Goal: Information Seeking & Learning: Learn about a topic

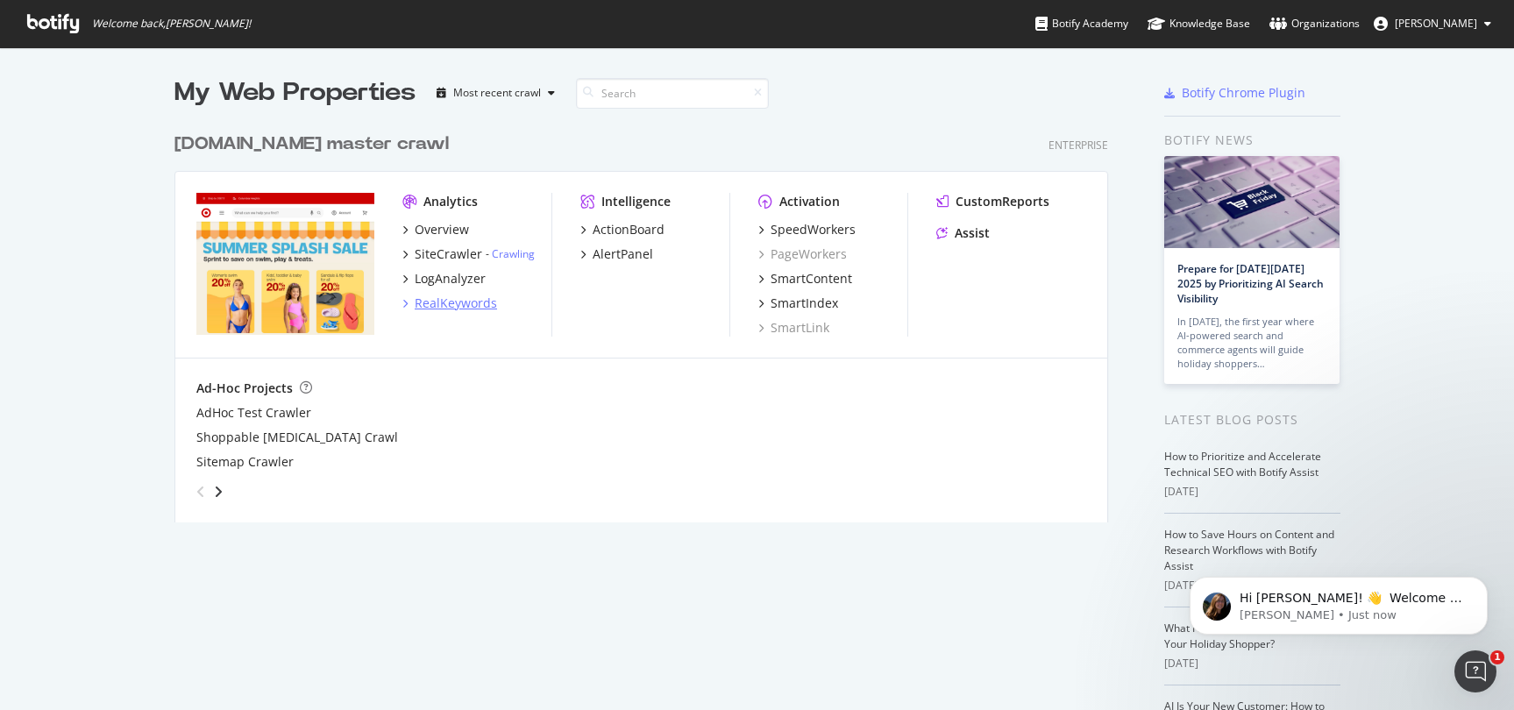
click at [459, 304] on div "RealKeywords" at bounding box center [456, 304] width 82 height 18
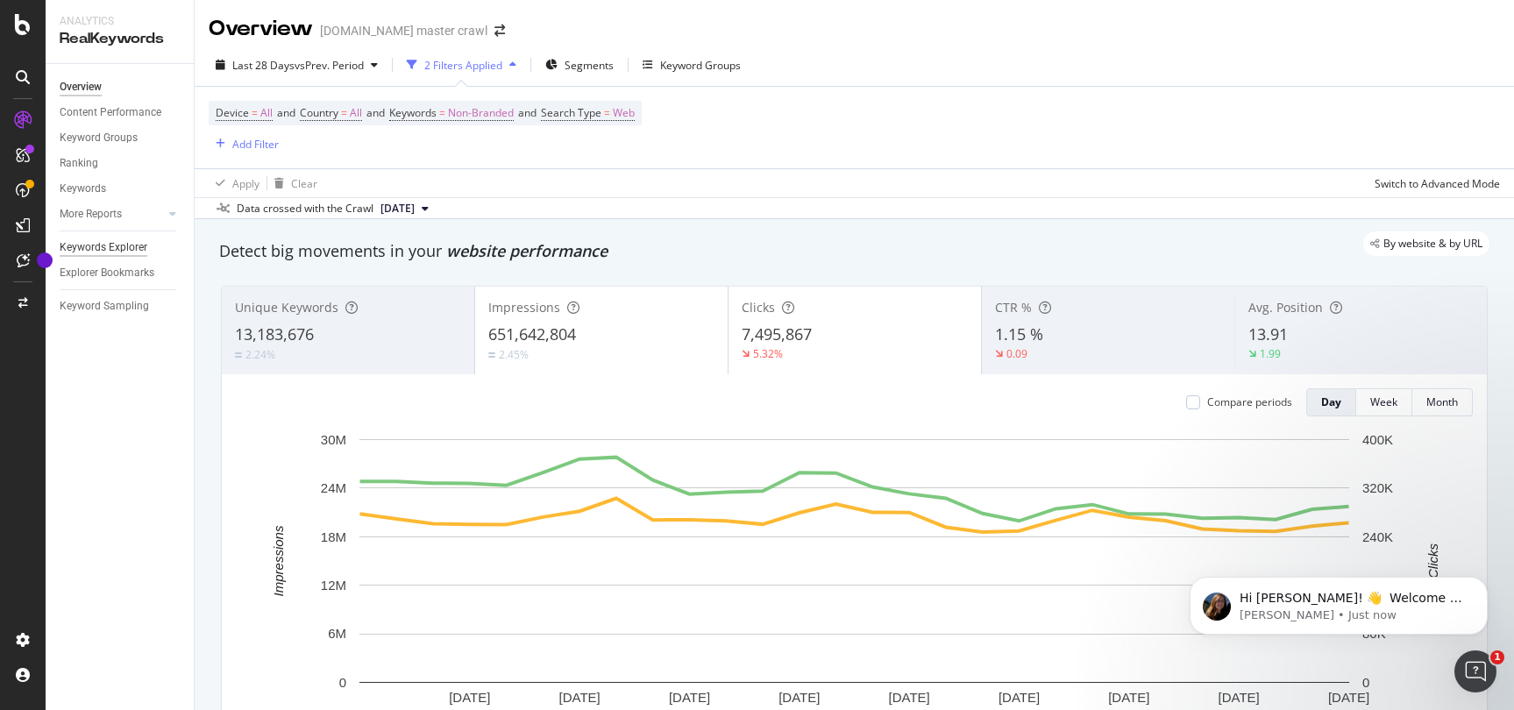
click at [110, 243] on div "Keywords Explorer" at bounding box center [104, 248] width 88 height 18
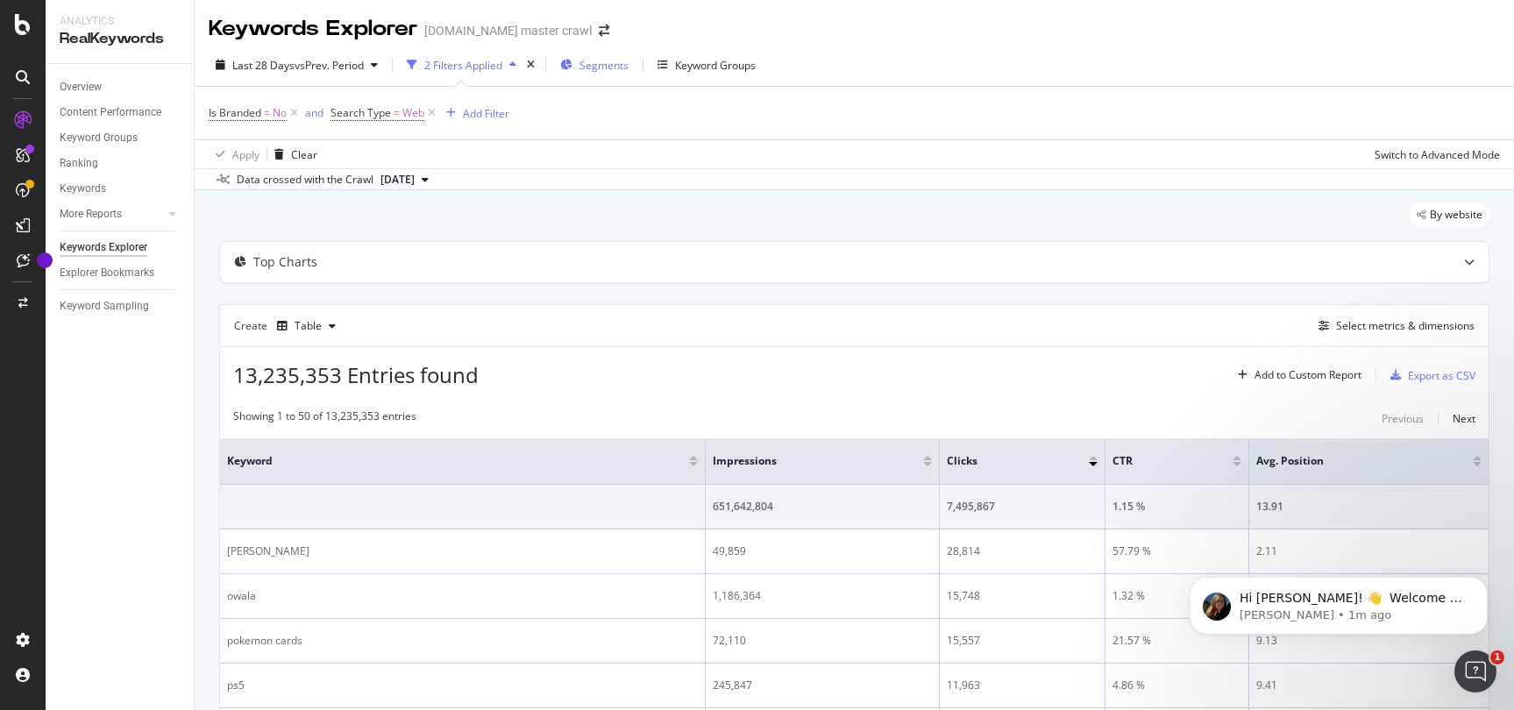
click at [595, 68] on span "Segments" at bounding box center [604, 65] width 49 height 15
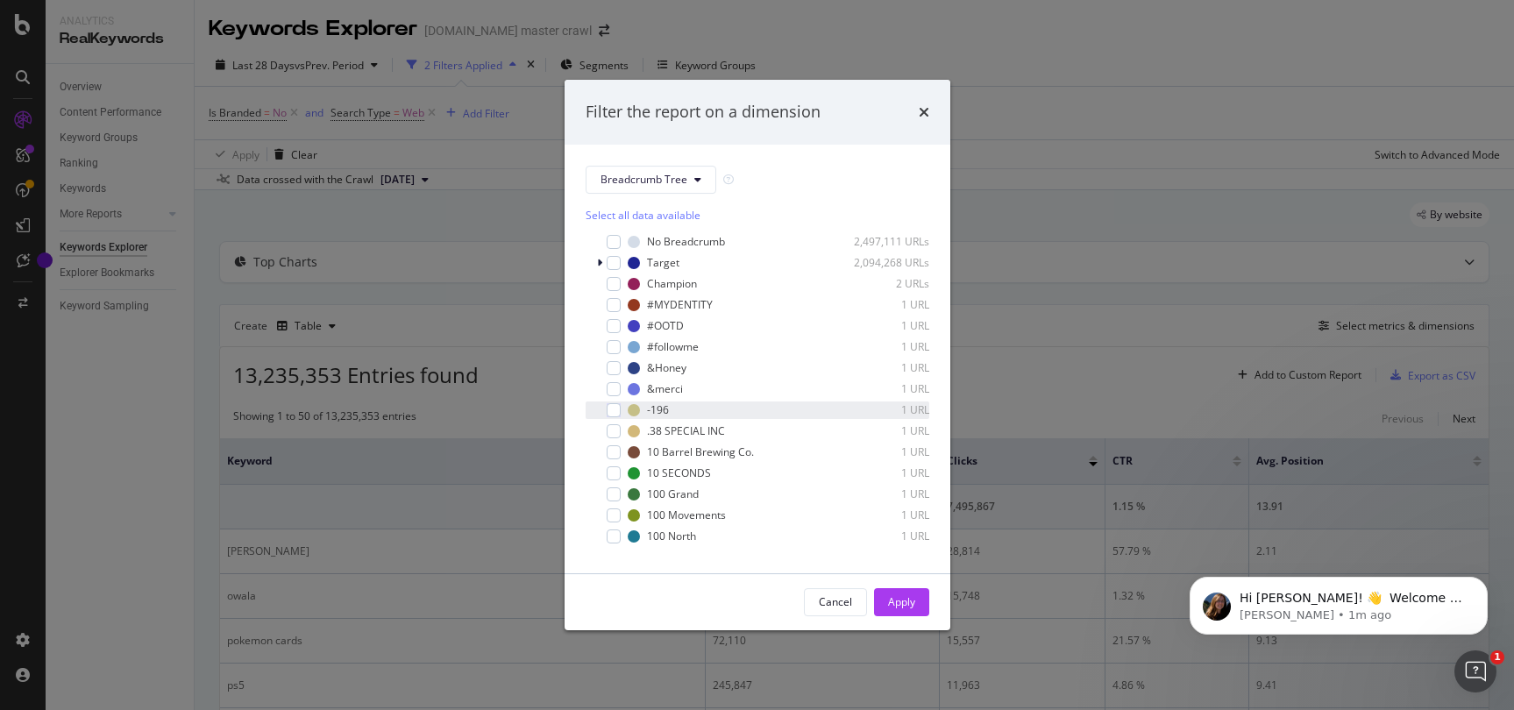
scroll to position [15, 0]
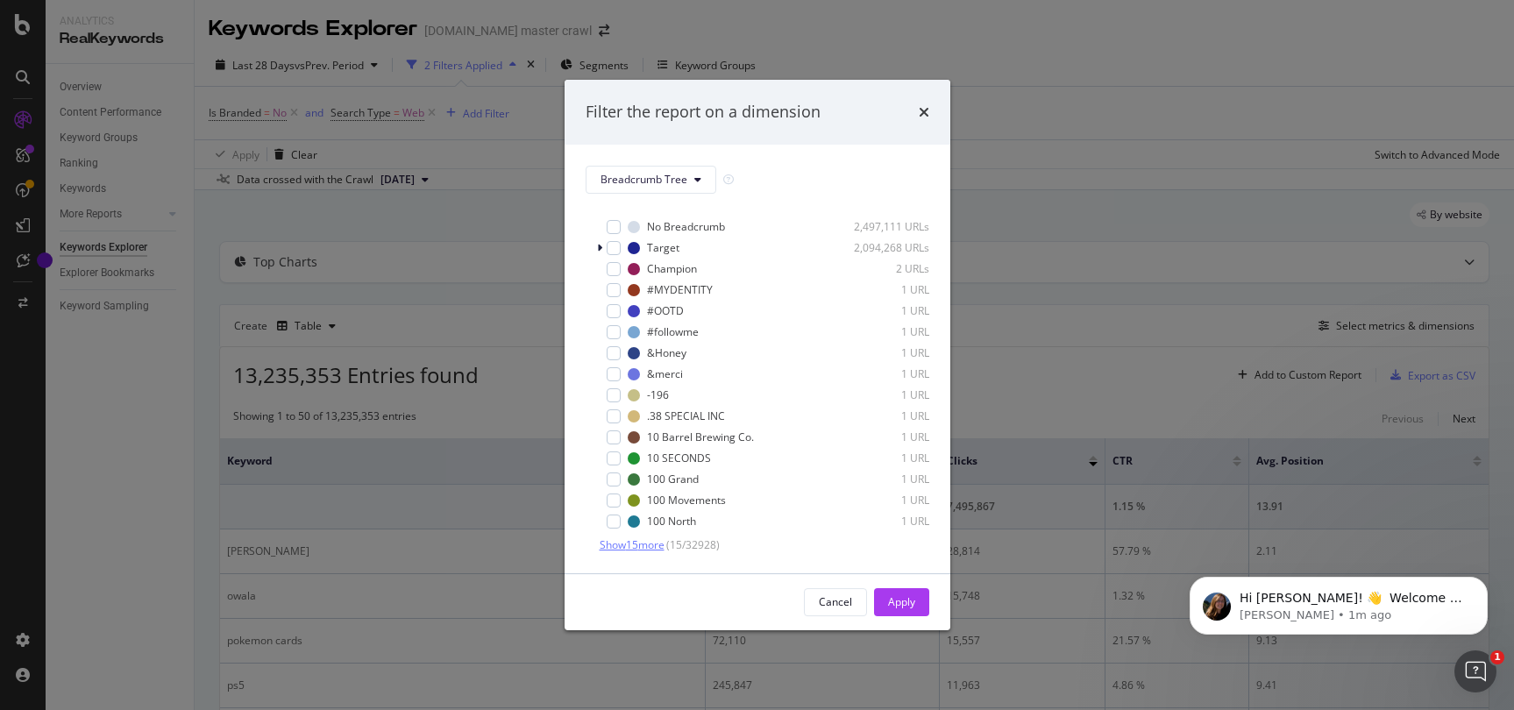
click at [647, 543] on span "Show 15 more" at bounding box center [632, 545] width 65 height 15
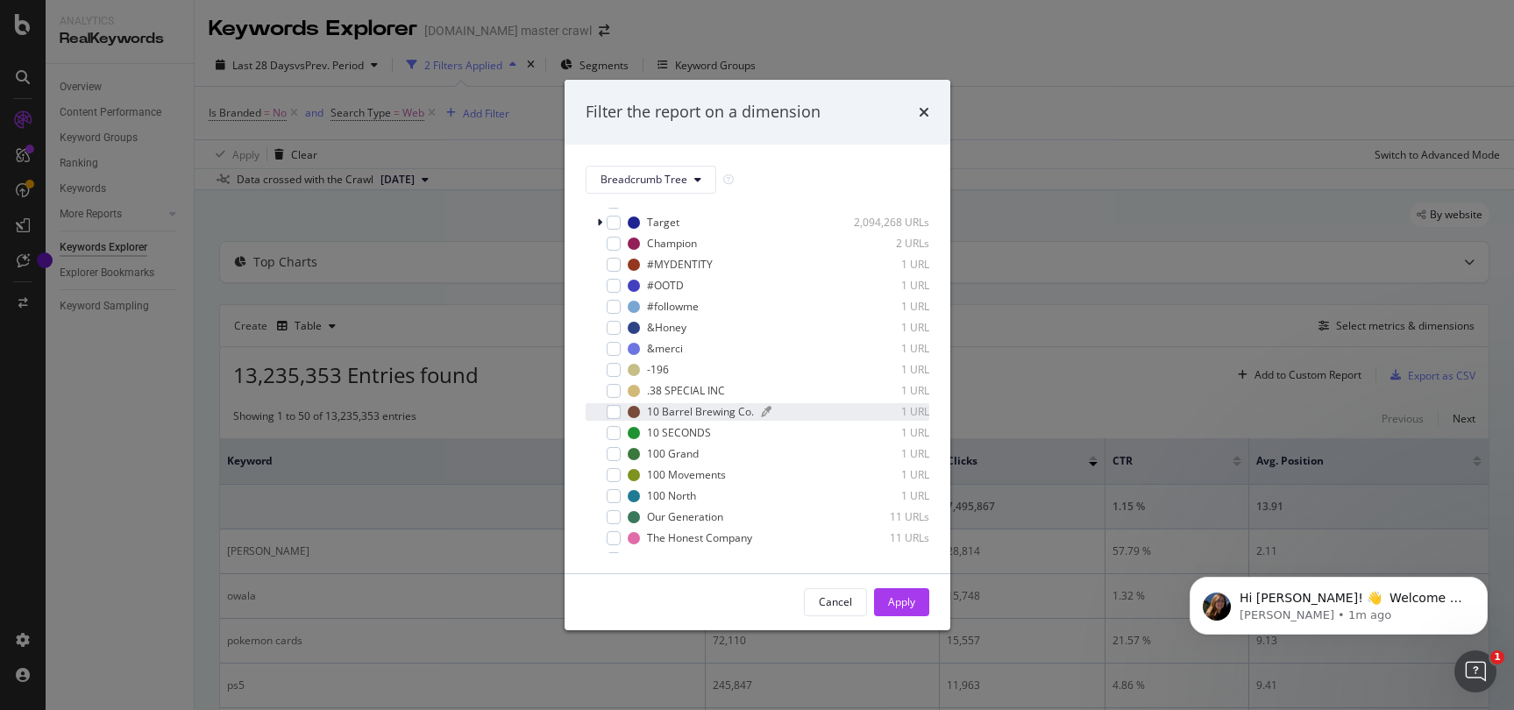
scroll to position [0, 0]
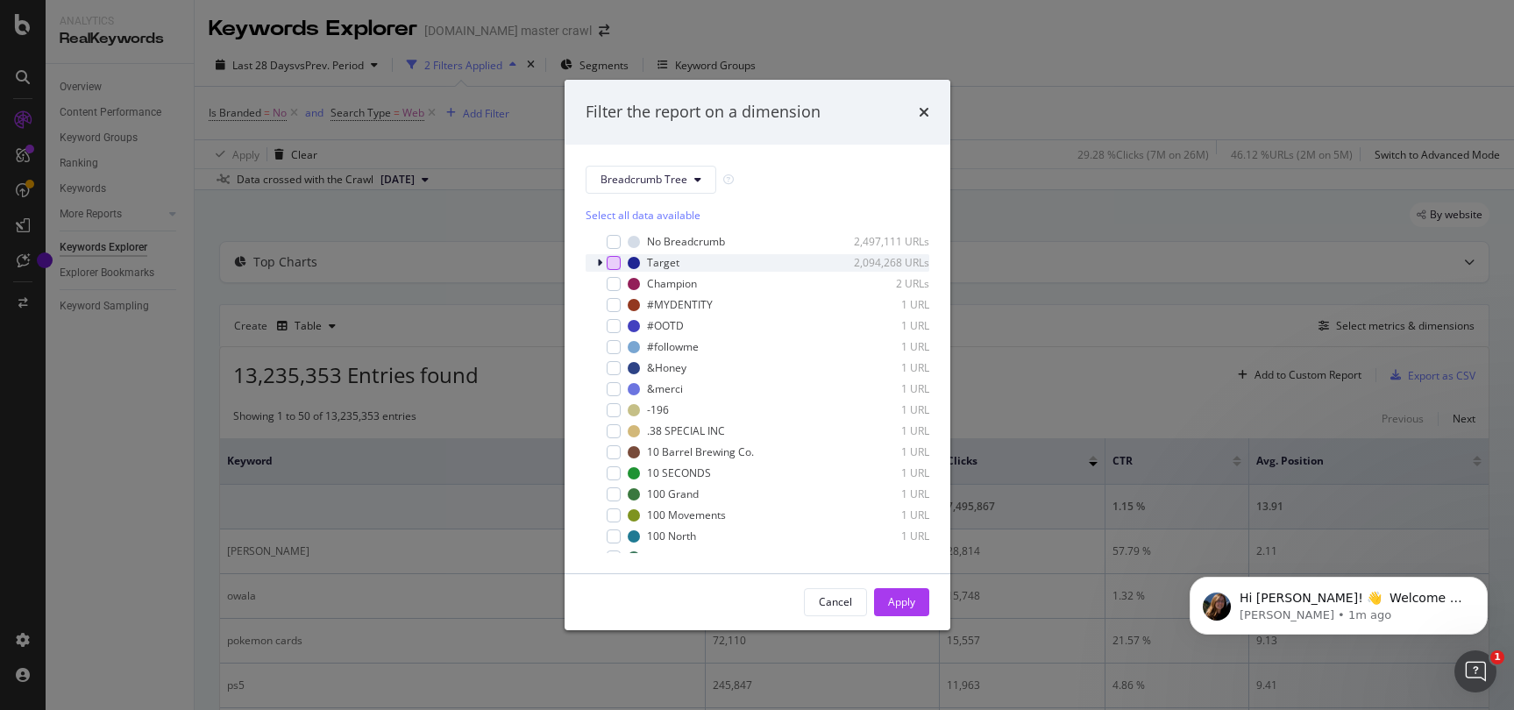
click at [617, 265] on div "modal" at bounding box center [614, 263] width 14 height 14
click at [895, 602] on div "Apply" at bounding box center [901, 602] width 27 height 15
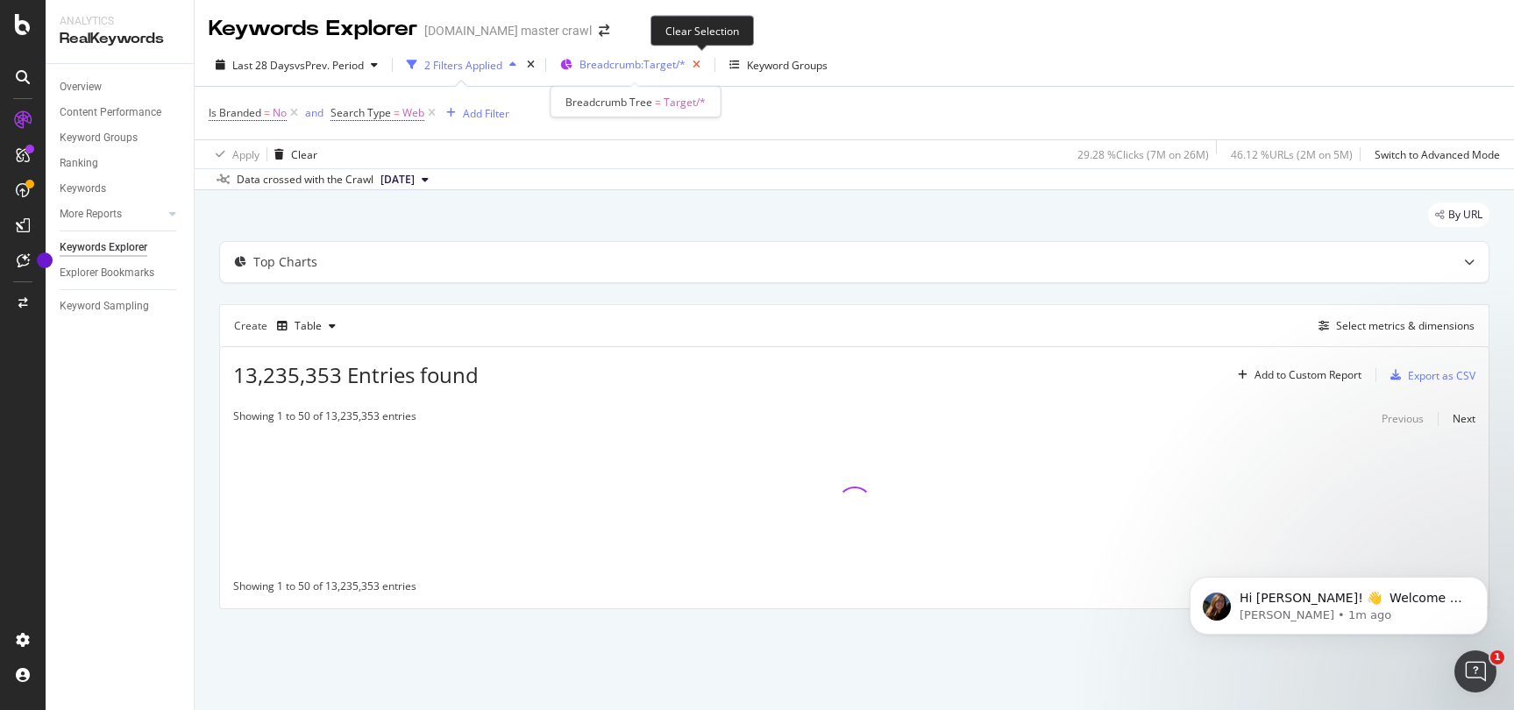
click at [698, 65] on icon "button" at bounding box center [697, 65] width 22 height 25
click at [602, 63] on span "Segments" at bounding box center [604, 65] width 49 height 15
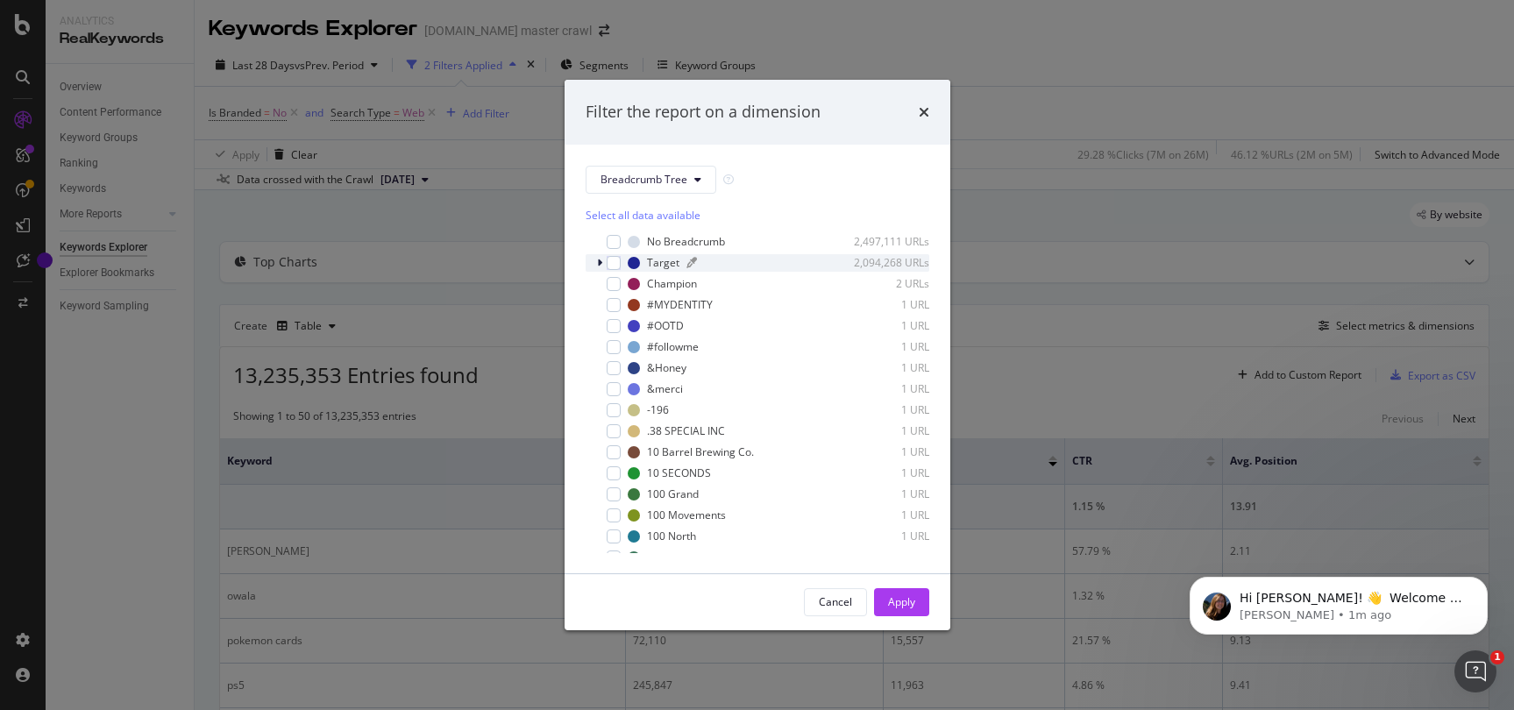
click at [727, 260] on div "modal" at bounding box center [762, 263] width 150 height 11
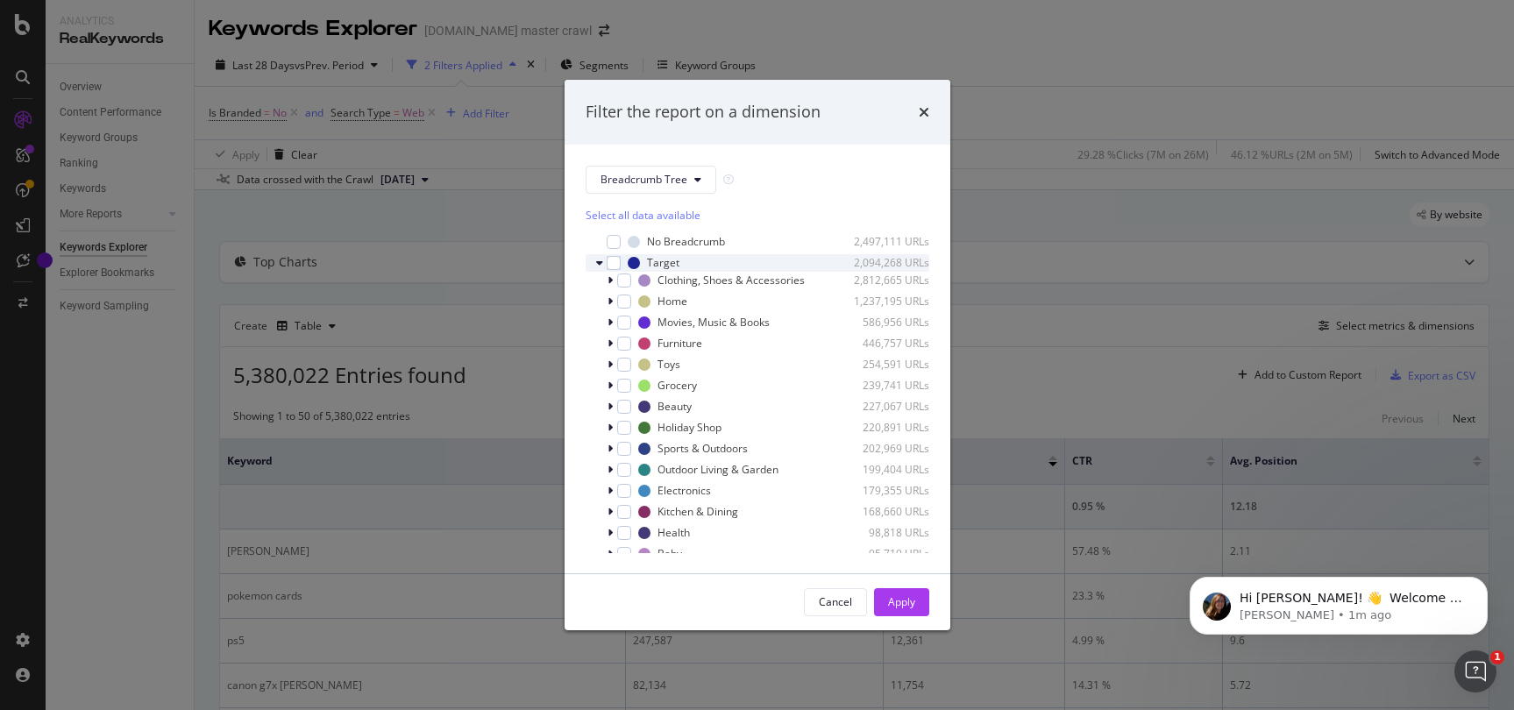
click at [598, 262] on icon "modal" at bounding box center [599, 263] width 7 height 11
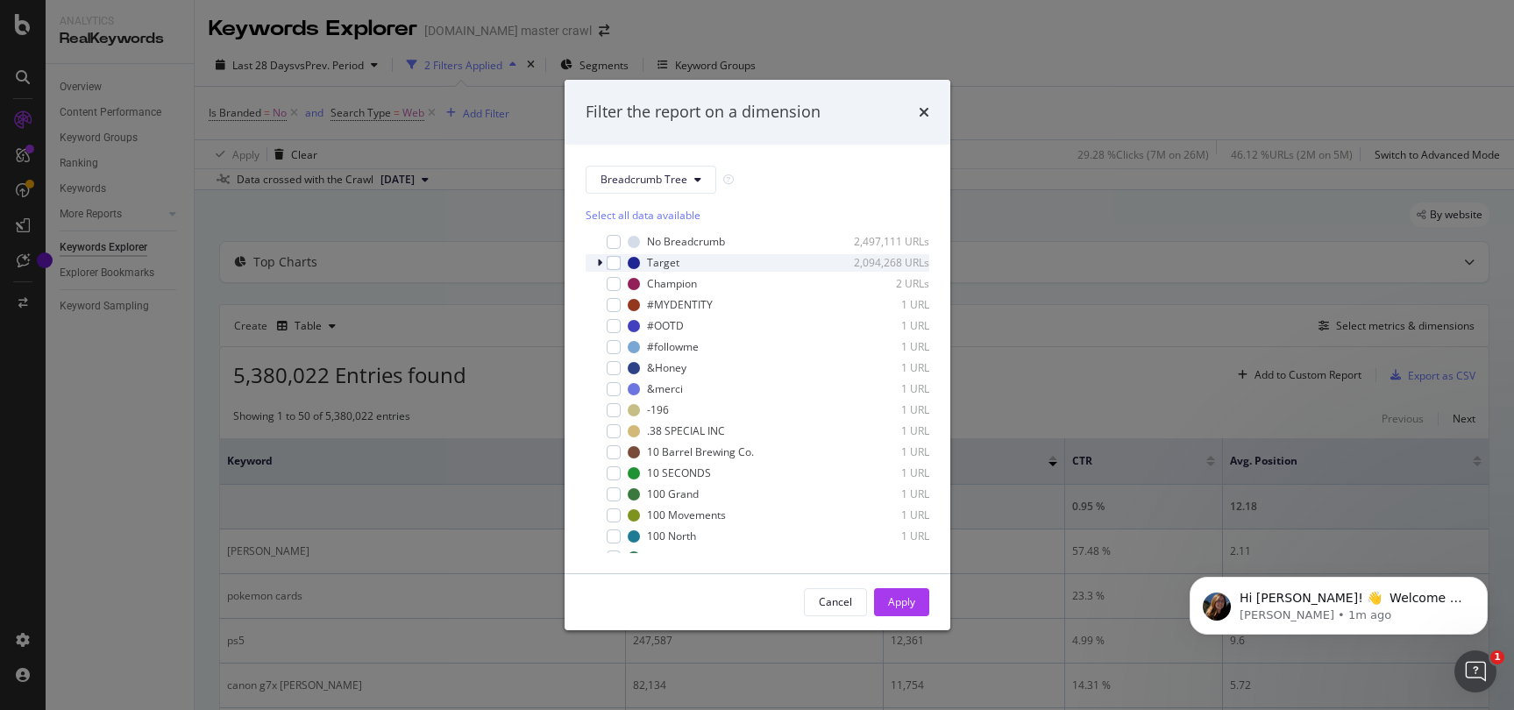
click at [599, 263] on icon "modal" at bounding box center [599, 263] width 5 height 11
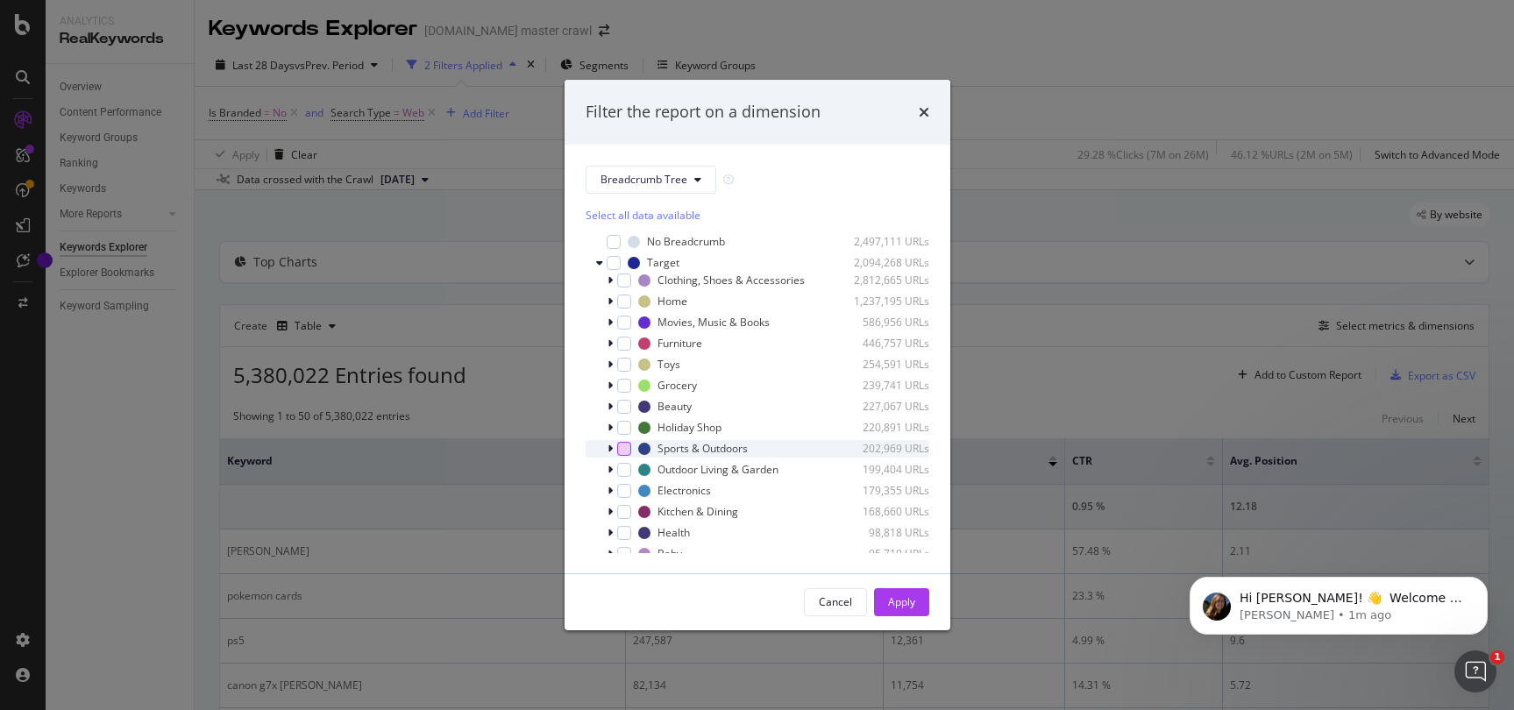
click at [627, 445] on div "modal" at bounding box center [624, 449] width 14 height 14
click at [610, 449] on icon "modal" at bounding box center [610, 449] width 5 height 11
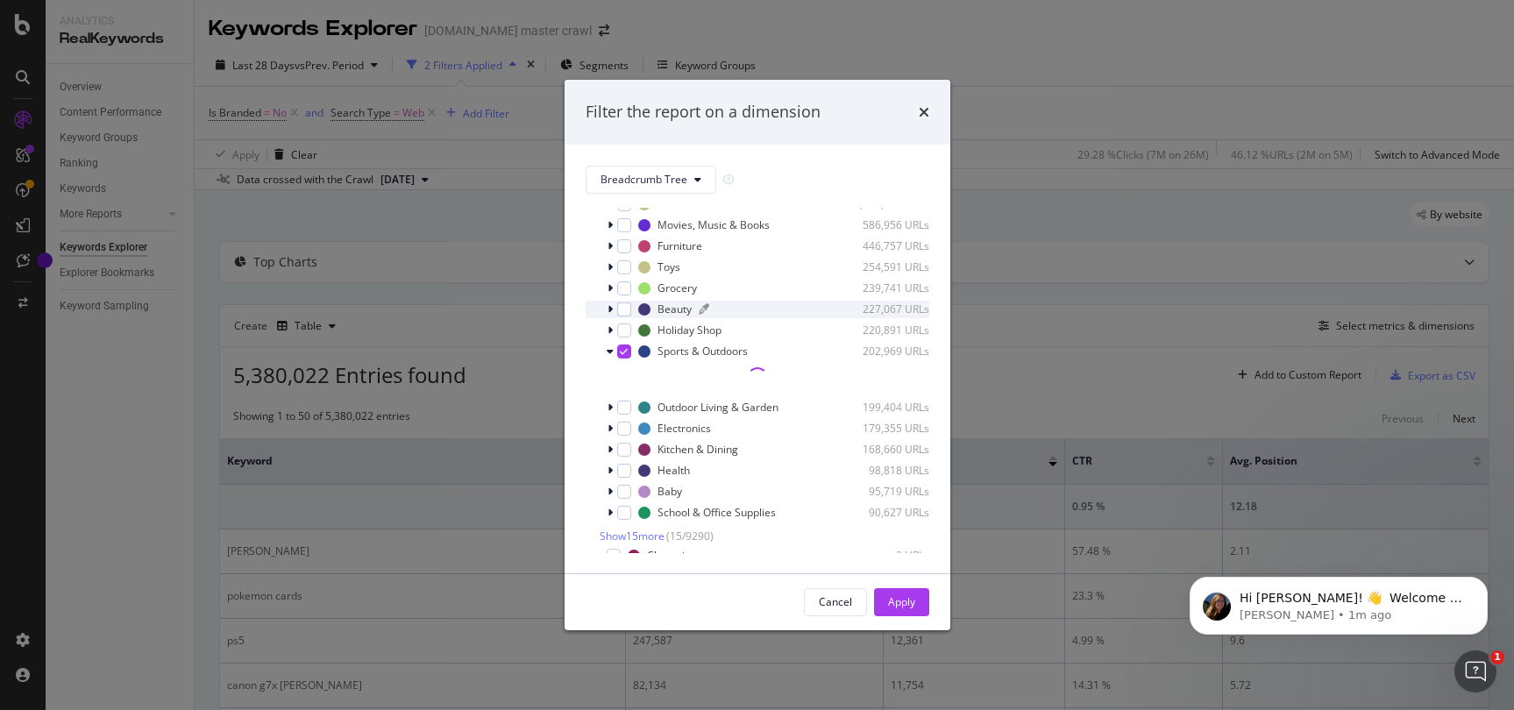
scroll to position [134, 0]
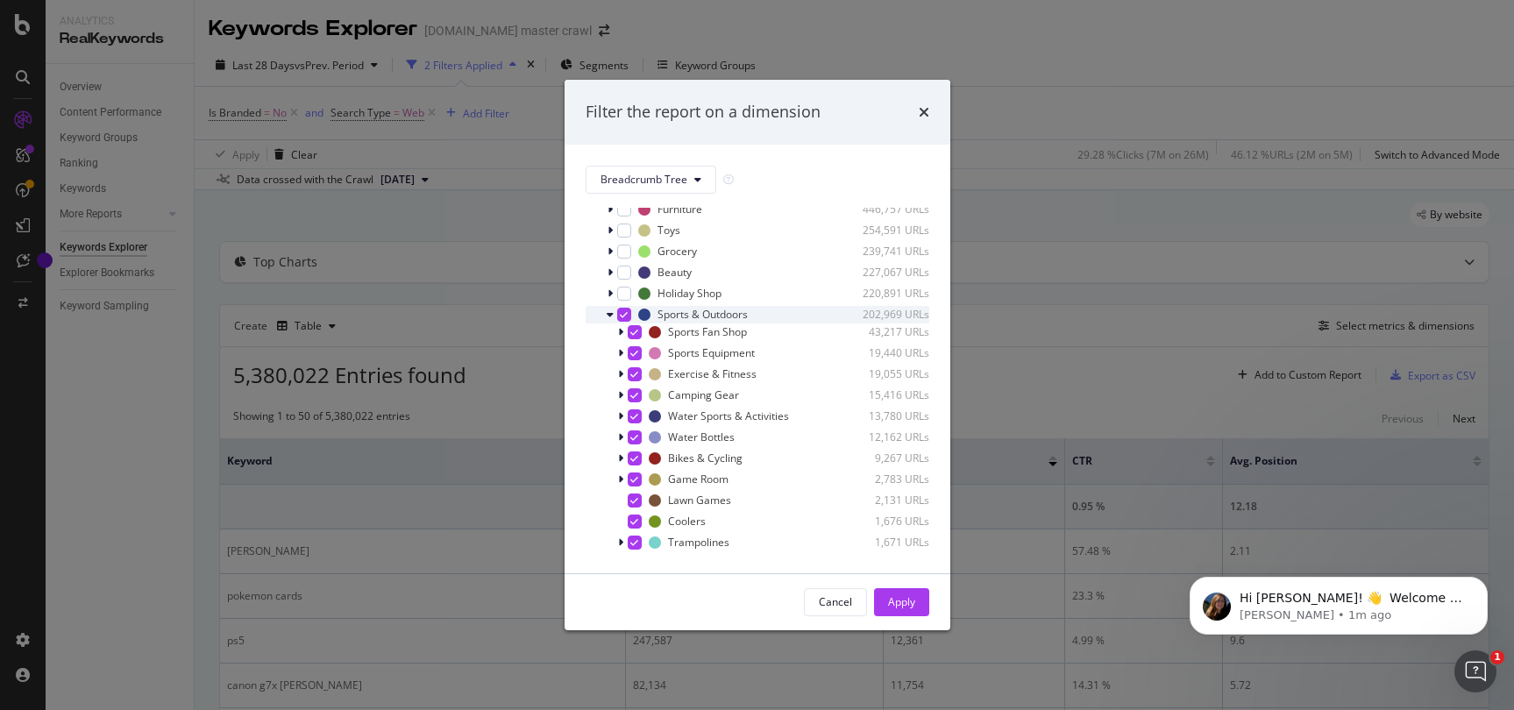
click at [626, 314] on icon "modal" at bounding box center [624, 314] width 8 height 9
click at [632, 352] on div "modal" at bounding box center [635, 353] width 14 height 14
click at [905, 598] on div "Apply" at bounding box center [901, 602] width 27 height 15
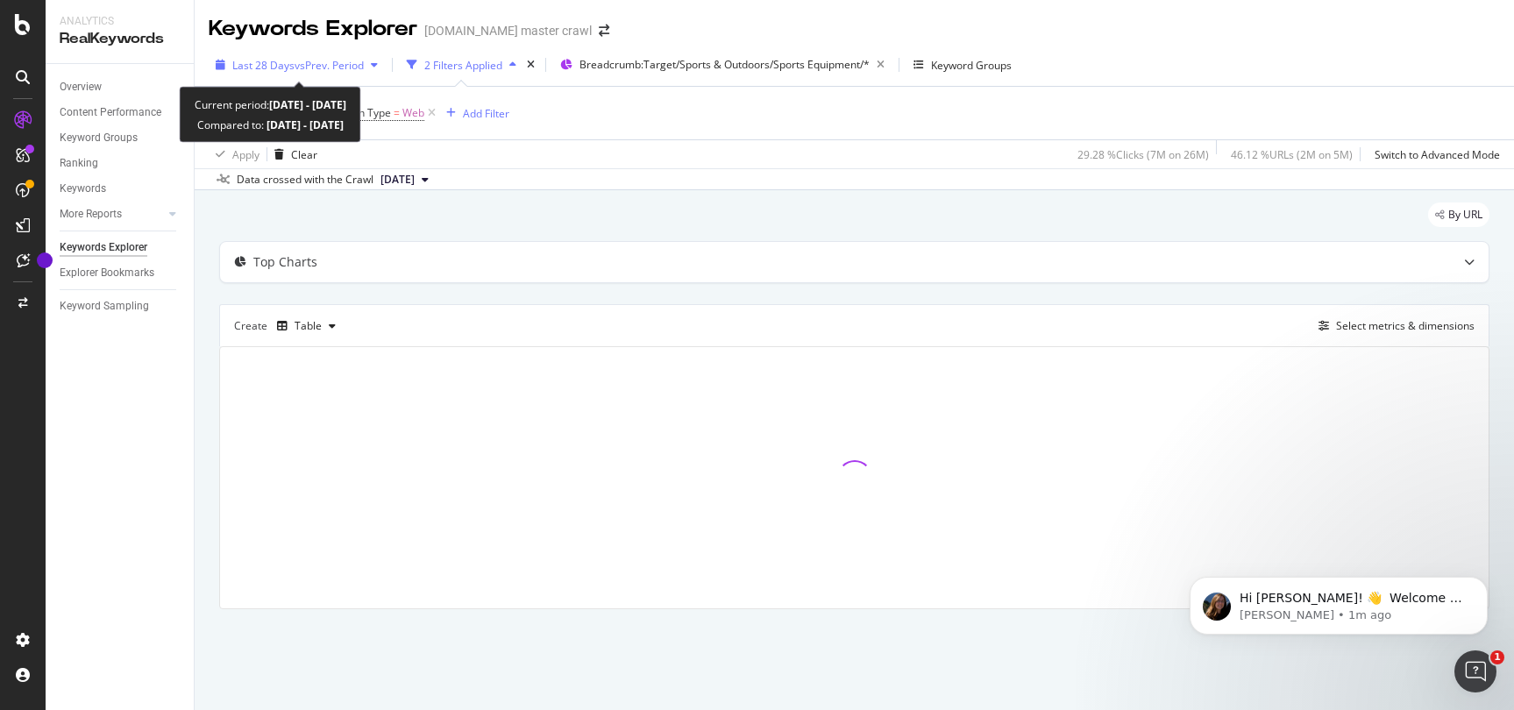
click at [305, 66] on span "vs Prev. Period" at bounding box center [329, 65] width 69 height 15
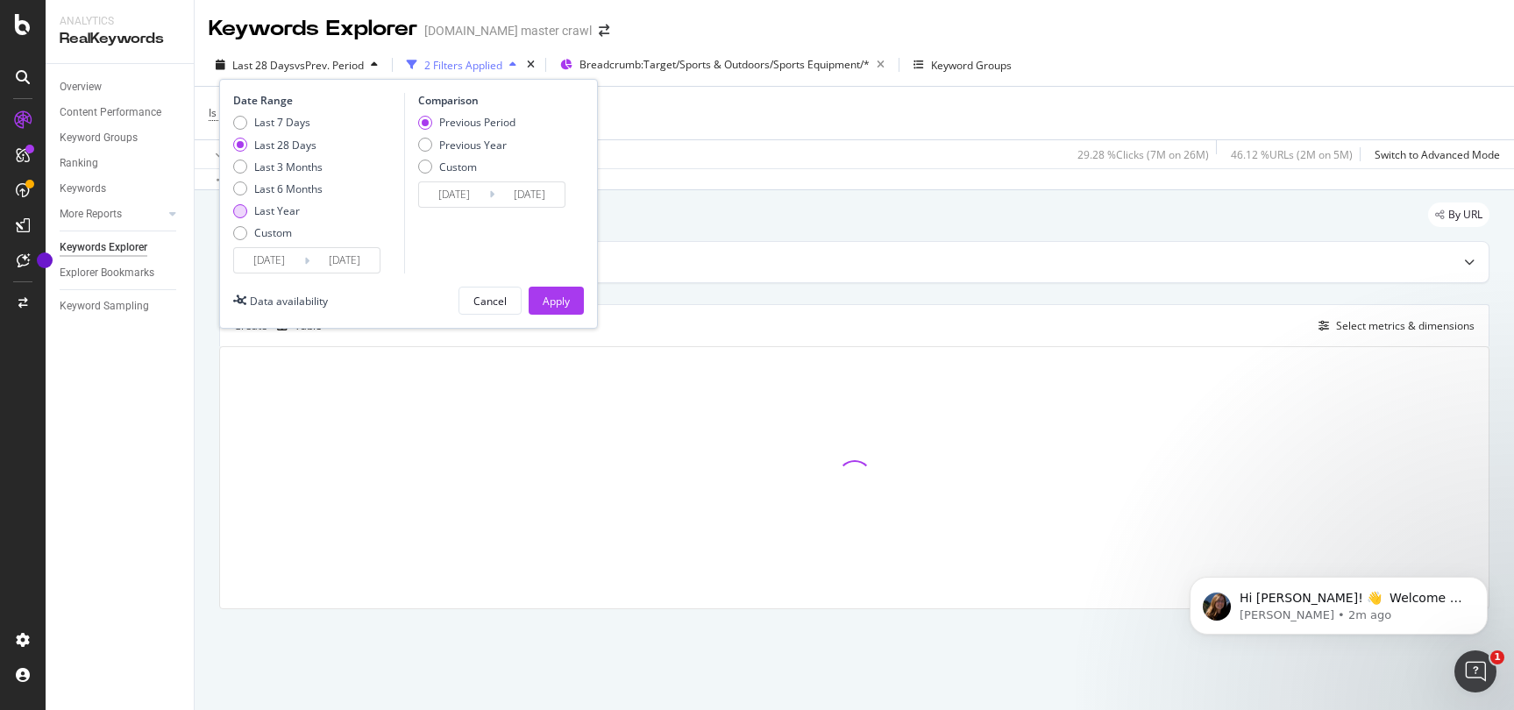
click at [281, 210] on div "Last Year" at bounding box center [277, 210] width 46 height 15
type input "[DATE]"
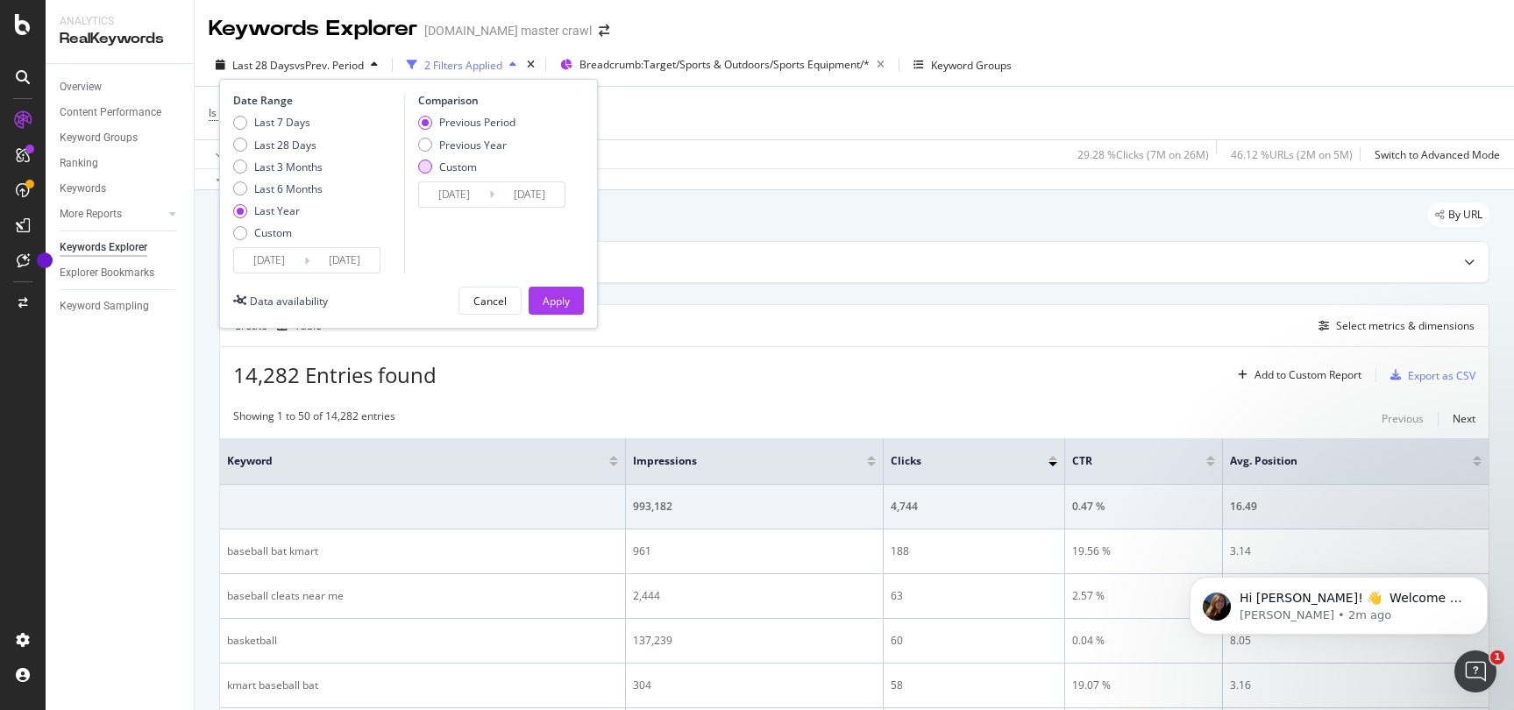
click at [429, 166] on div "Custom" at bounding box center [425, 167] width 14 height 14
click at [460, 144] on div "Previous Year" at bounding box center [473, 145] width 68 height 15
type input "[DATE]"
click at [444, 167] on div "Custom" at bounding box center [458, 167] width 38 height 15
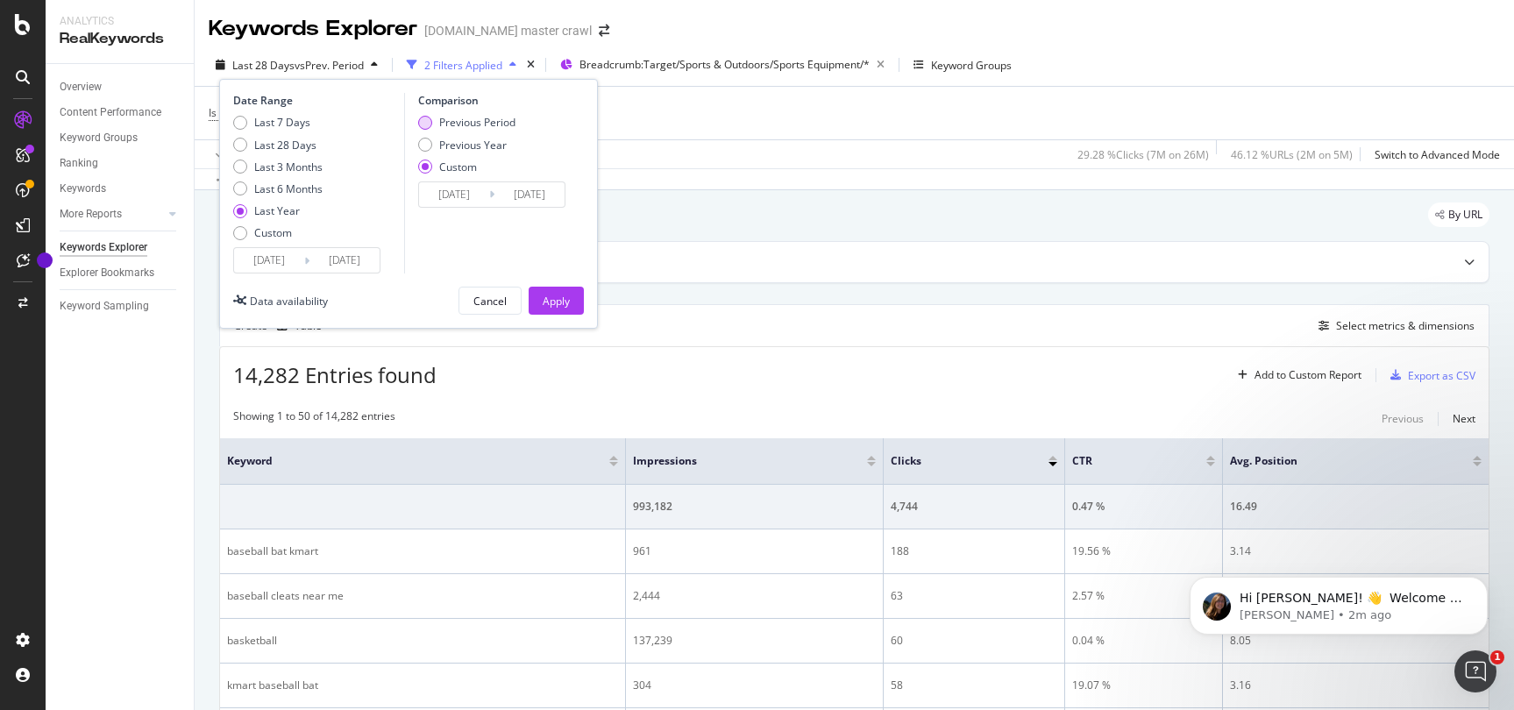
click at [453, 123] on div "Previous Period" at bounding box center [477, 122] width 76 height 15
type input "[DATE]"
click at [426, 167] on div "Custom" at bounding box center [425, 167] width 14 height 14
click at [470, 197] on input "[DATE]" at bounding box center [454, 194] width 70 height 25
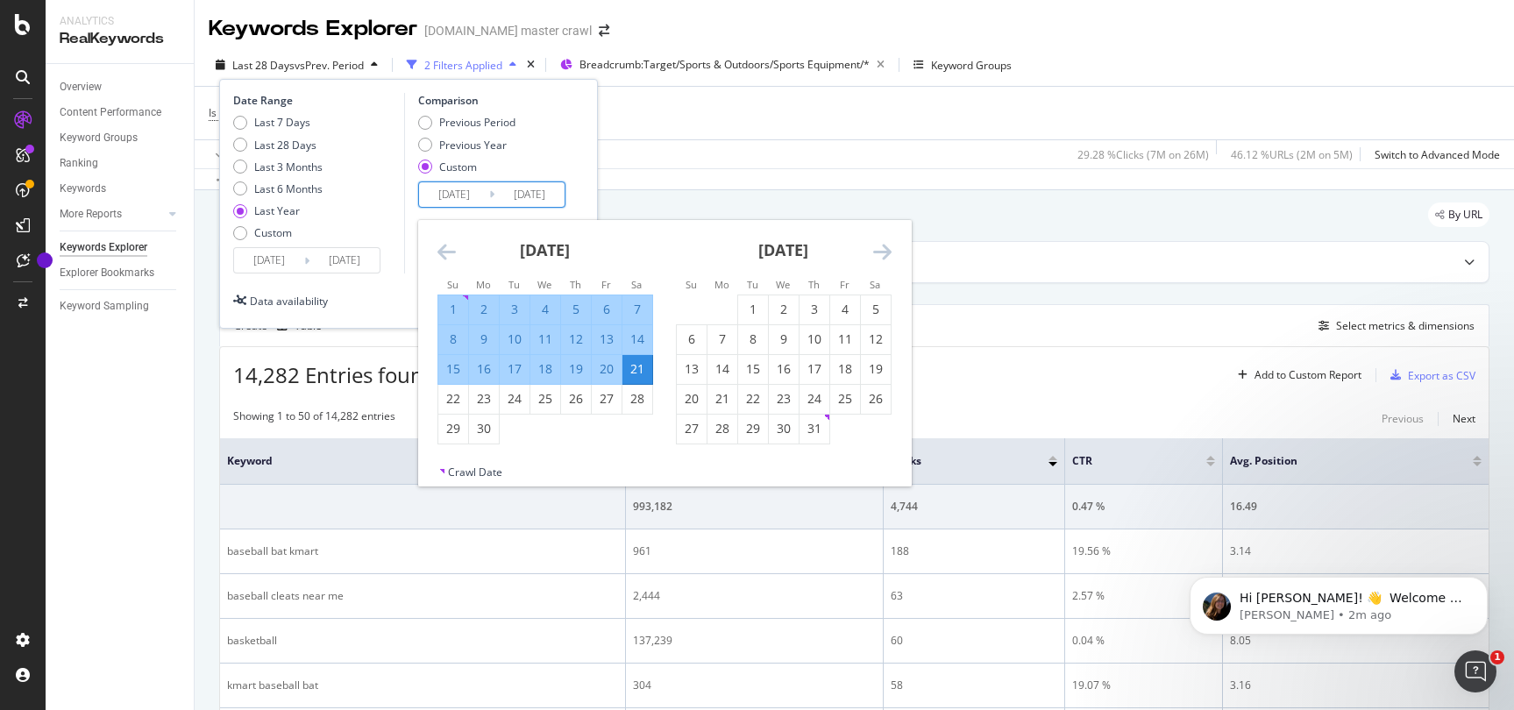
click at [886, 250] on icon "Move forward to switch to the next month." at bounding box center [882, 251] width 18 height 21
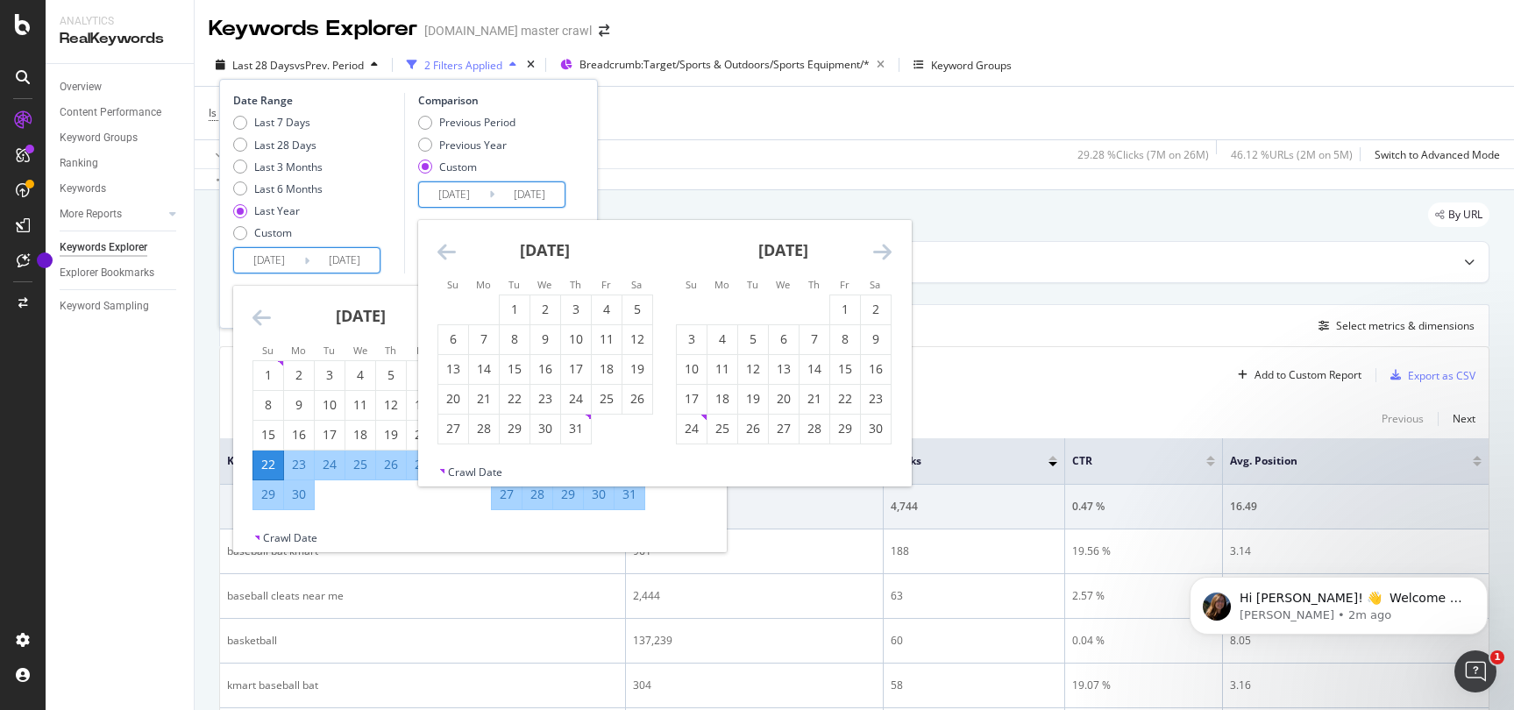
click at [284, 261] on input "[DATE]" at bounding box center [269, 260] width 70 height 25
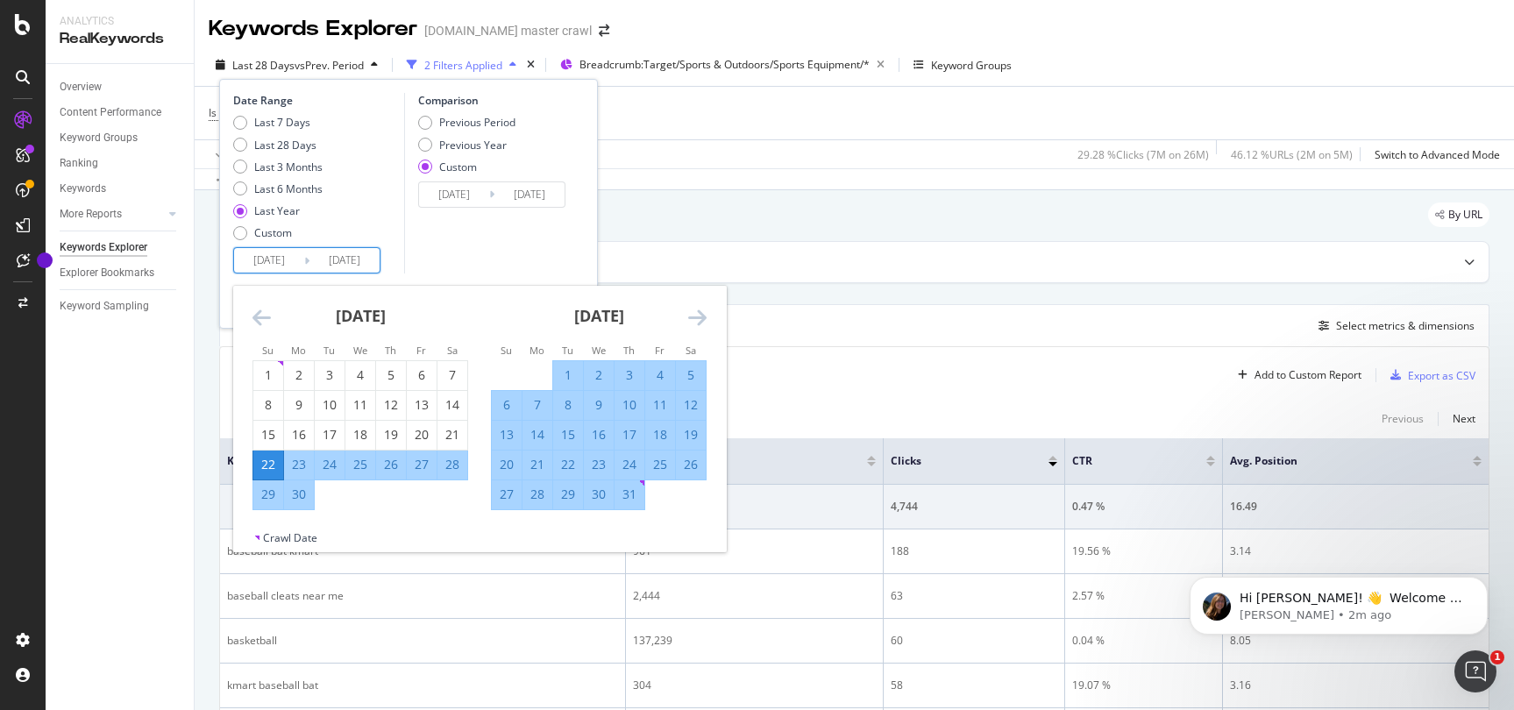
click at [701, 315] on icon "Move forward to switch to the next month." at bounding box center [697, 317] width 18 height 21
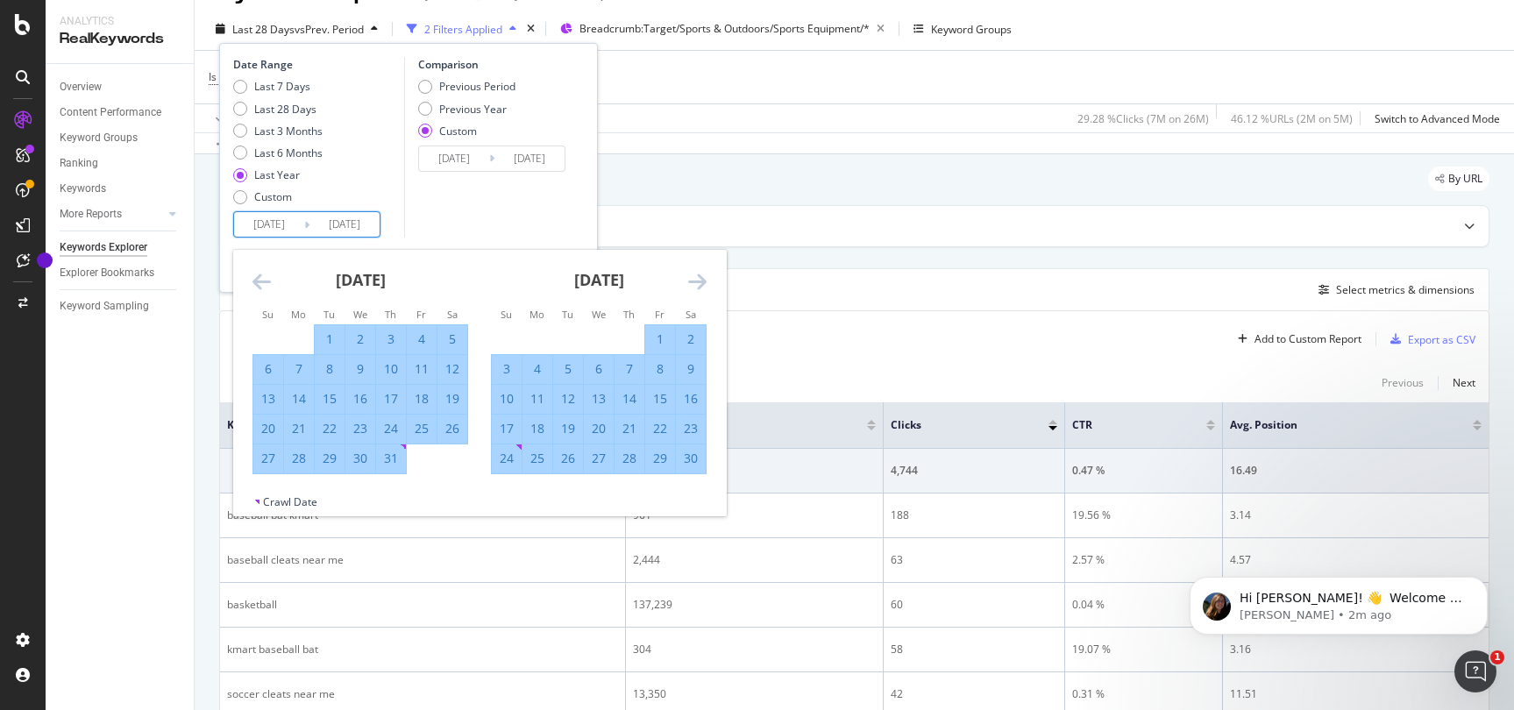
scroll to position [41, 0]
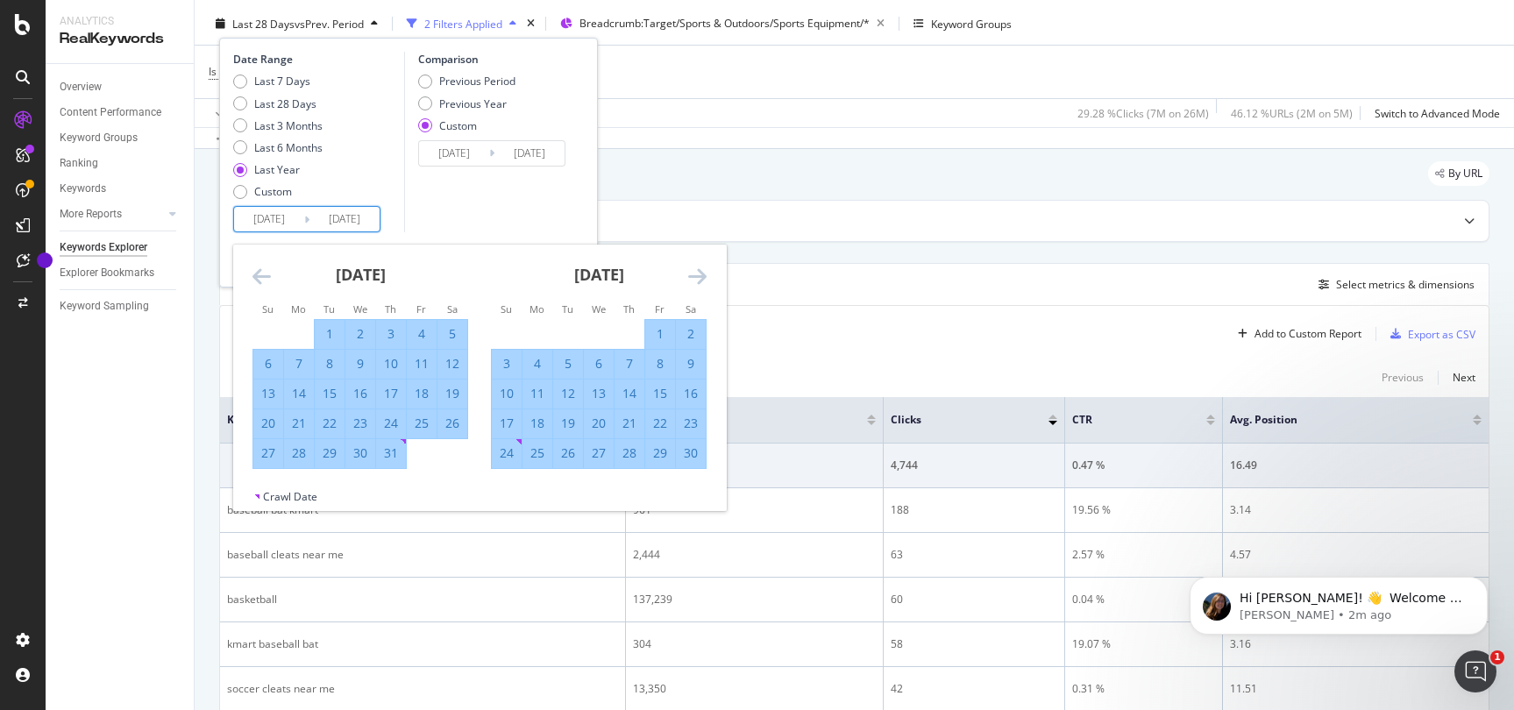
click at [265, 276] on icon "Move backward to switch to the previous month." at bounding box center [262, 276] width 18 height 21
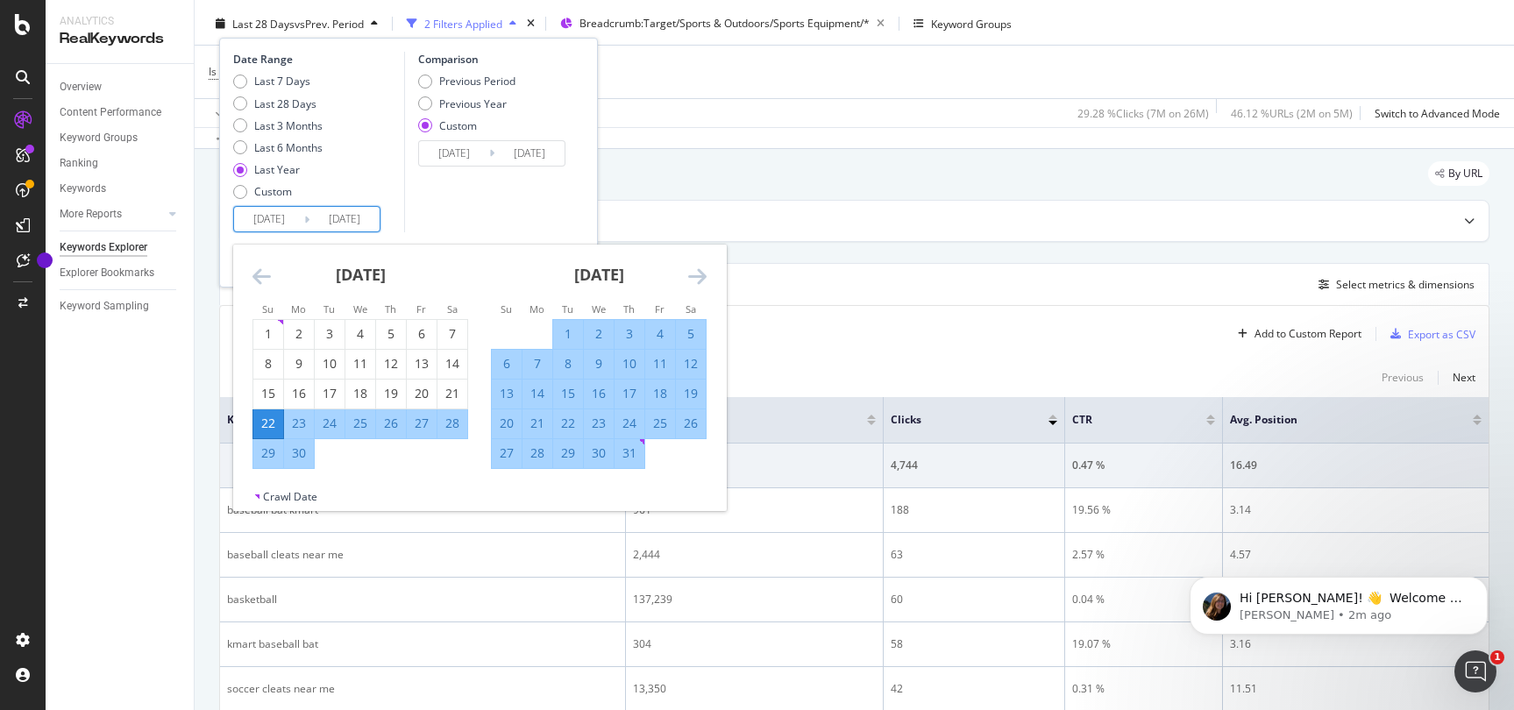
click at [260, 274] on icon "Move backward to switch to the previous month." at bounding box center [262, 276] width 18 height 21
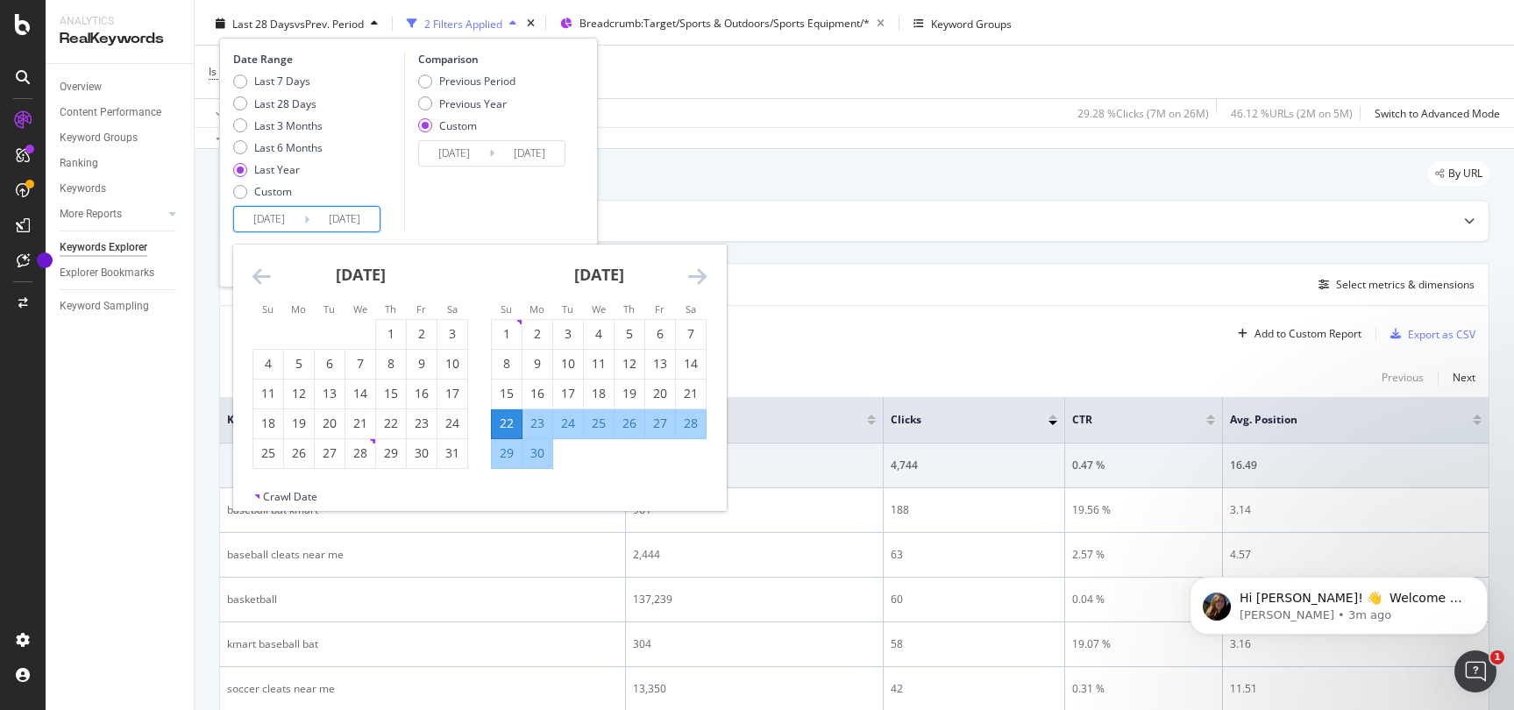
click at [261, 274] on icon "Move backward to switch to the previous month." at bounding box center [262, 276] width 18 height 21
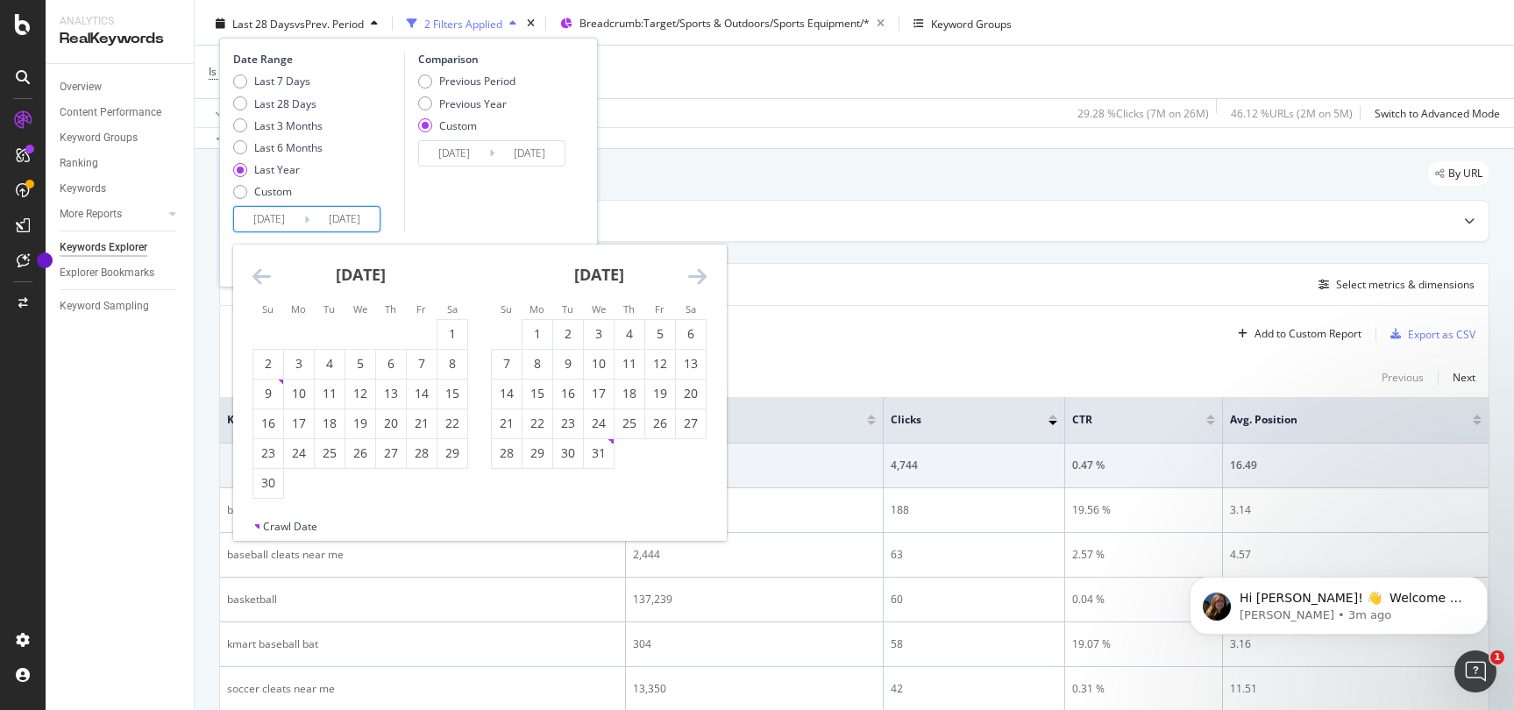
click at [261, 274] on icon "Move backward to switch to the previous month." at bounding box center [262, 276] width 18 height 21
click at [389, 333] on div "1" at bounding box center [391, 334] width 30 height 18
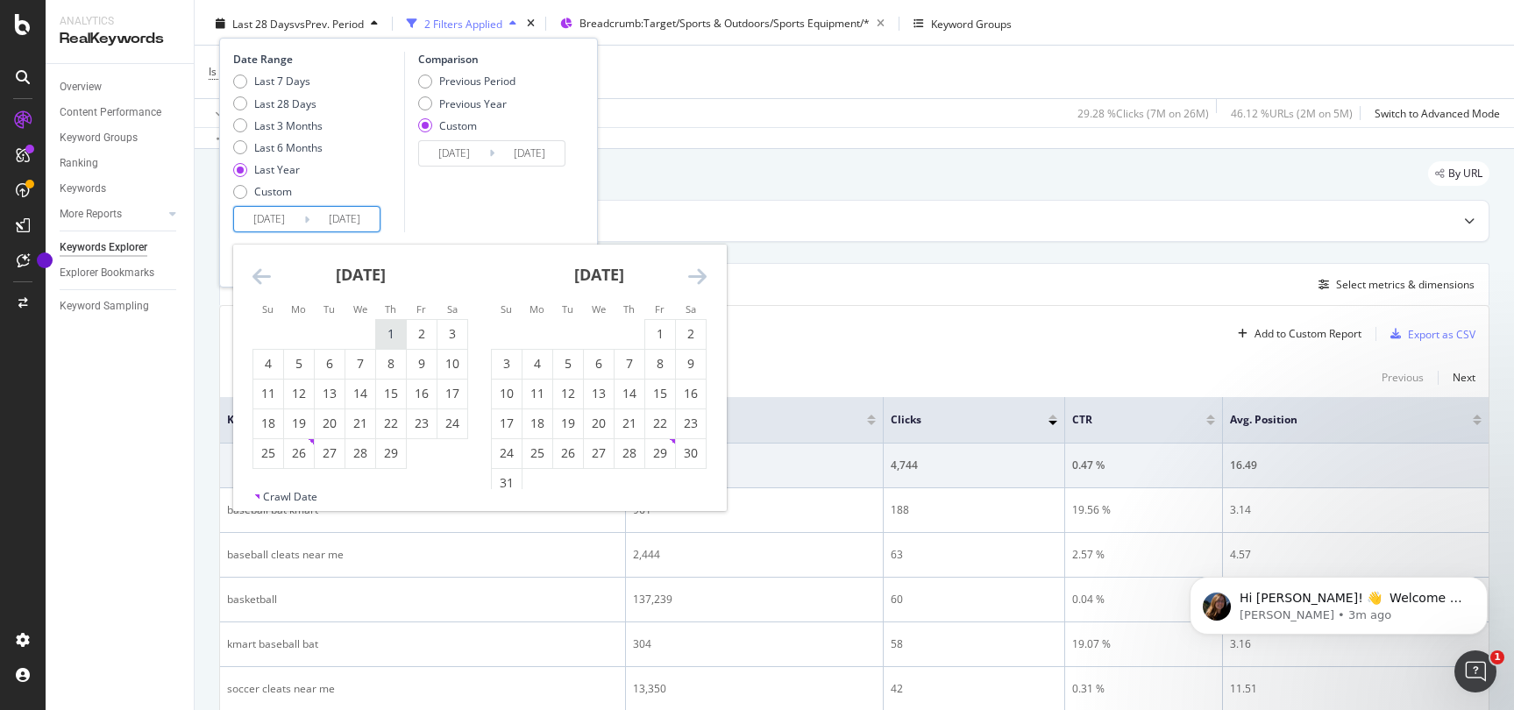
type input "[DATE]"
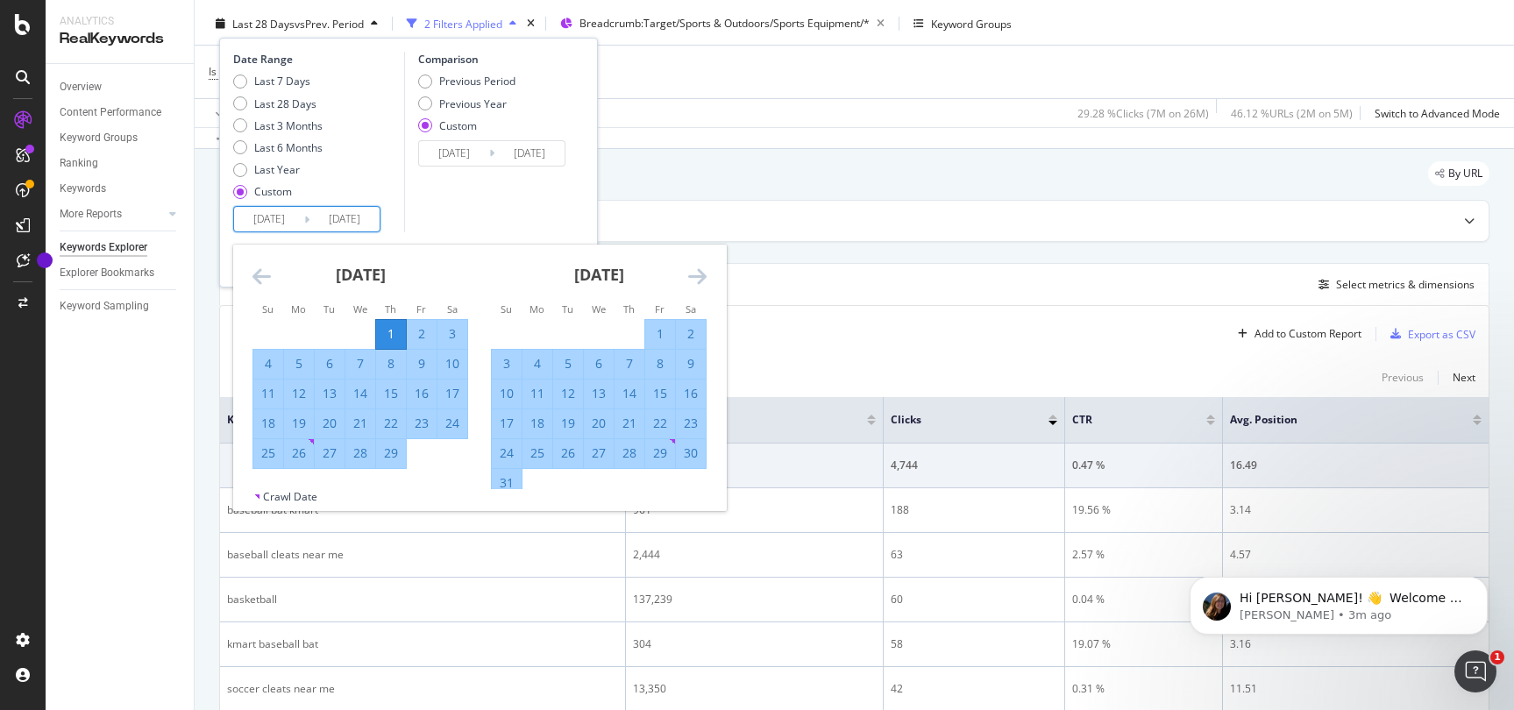
click at [389, 333] on div "1" at bounding box center [391, 334] width 30 height 18
type input "[DATE]"
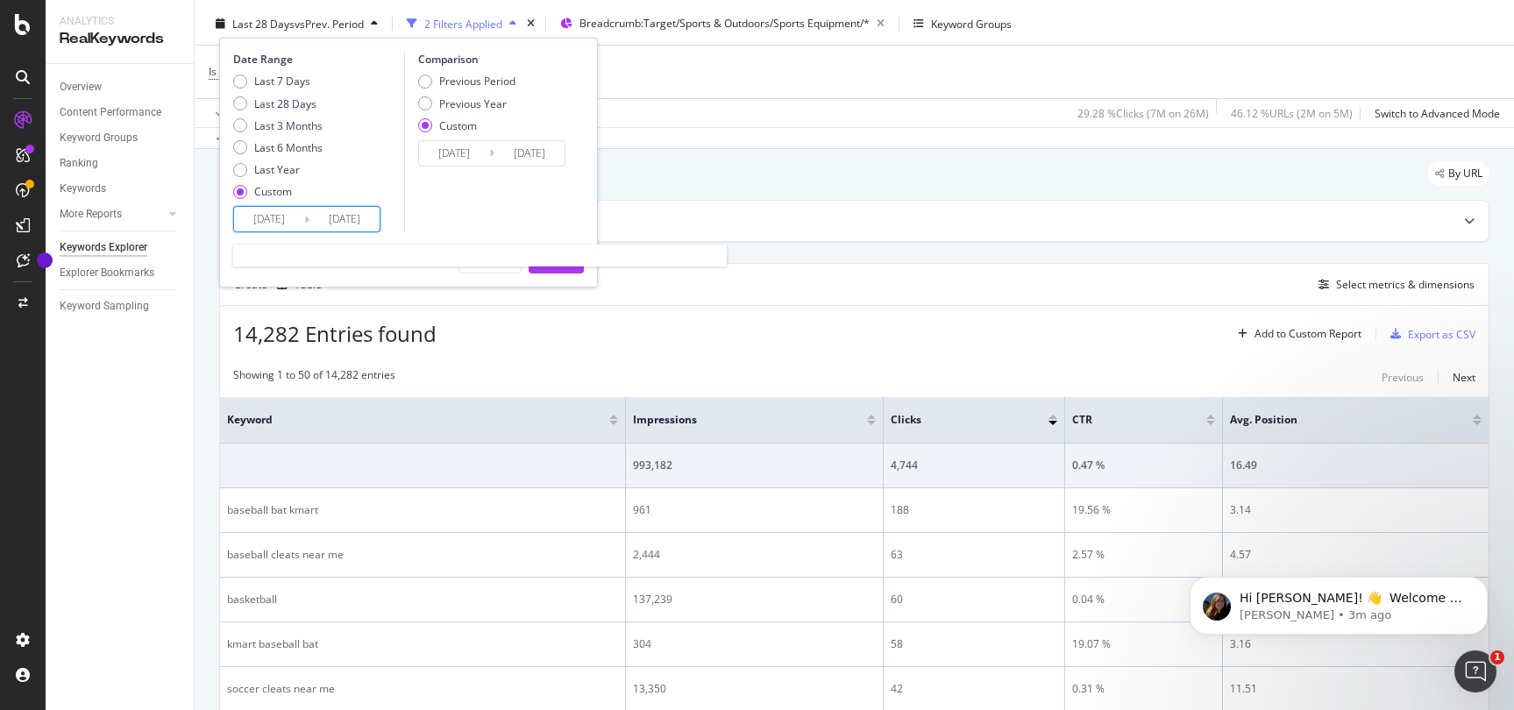
click at [280, 211] on input "[DATE]" at bounding box center [269, 219] width 70 height 25
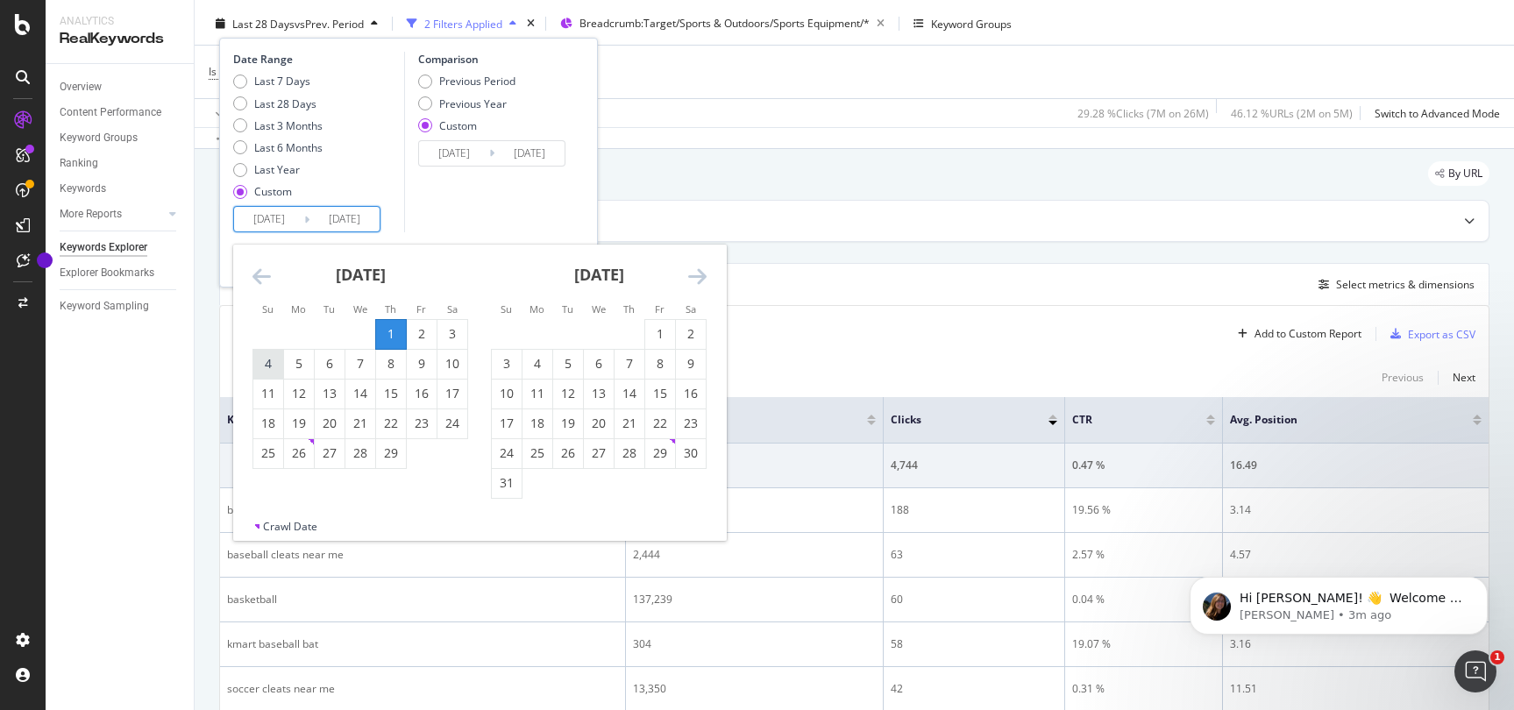
click at [267, 360] on div "4" at bounding box center [268, 364] width 30 height 18
click at [387, 330] on div "1" at bounding box center [391, 334] width 30 height 18
click at [280, 217] on input "[DATE]" at bounding box center [269, 219] width 70 height 25
click at [267, 364] on div "4" at bounding box center [268, 364] width 30 height 18
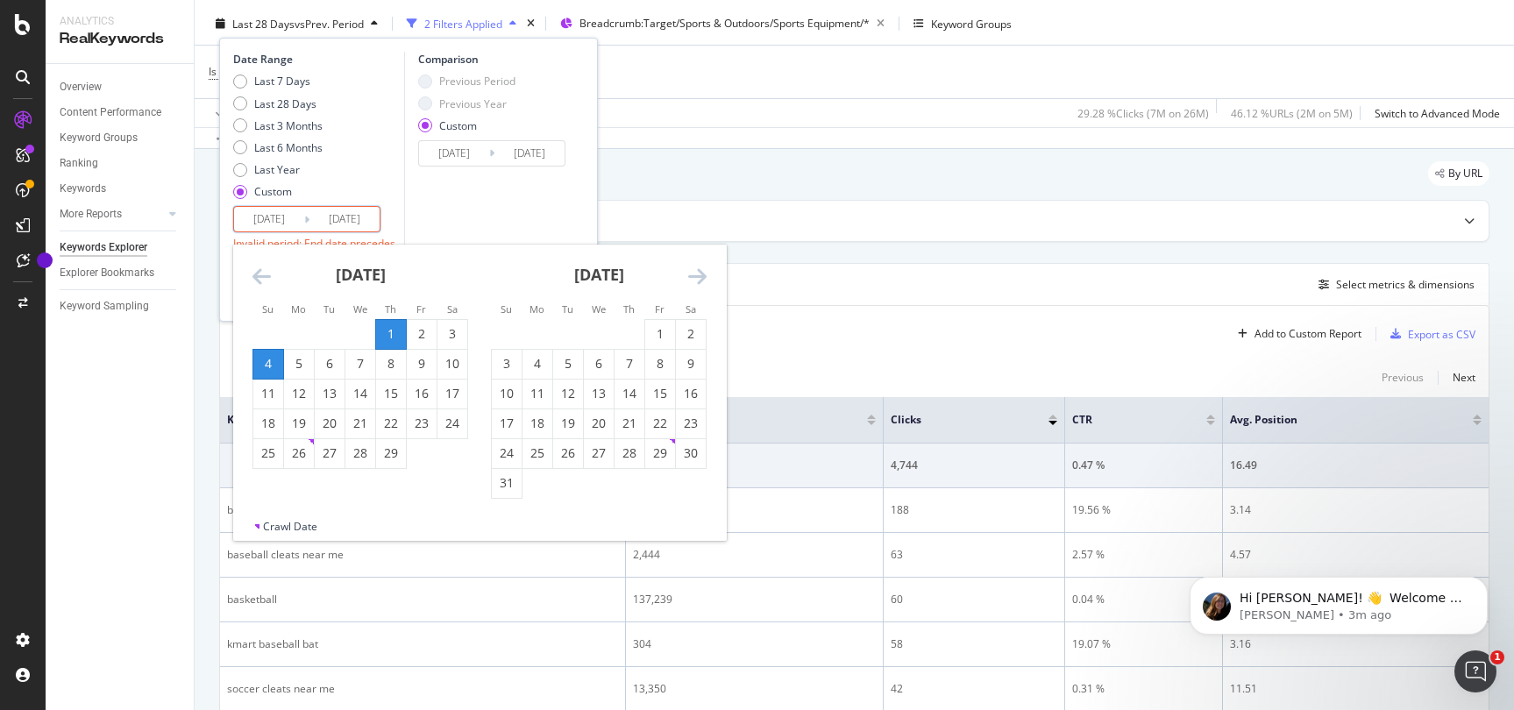
click at [390, 339] on div "1" at bounding box center [391, 334] width 30 height 18
type input "[DATE]"
click at [390, 339] on div "1" at bounding box center [391, 334] width 30 height 18
click at [339, 213] on input "[DATE]" at bounding box center [345, 219] width 70 height 25
click at [261, 278] on icon "Move backward to switch to the previous month." at bounding box center [262, 276] width 18 height 21
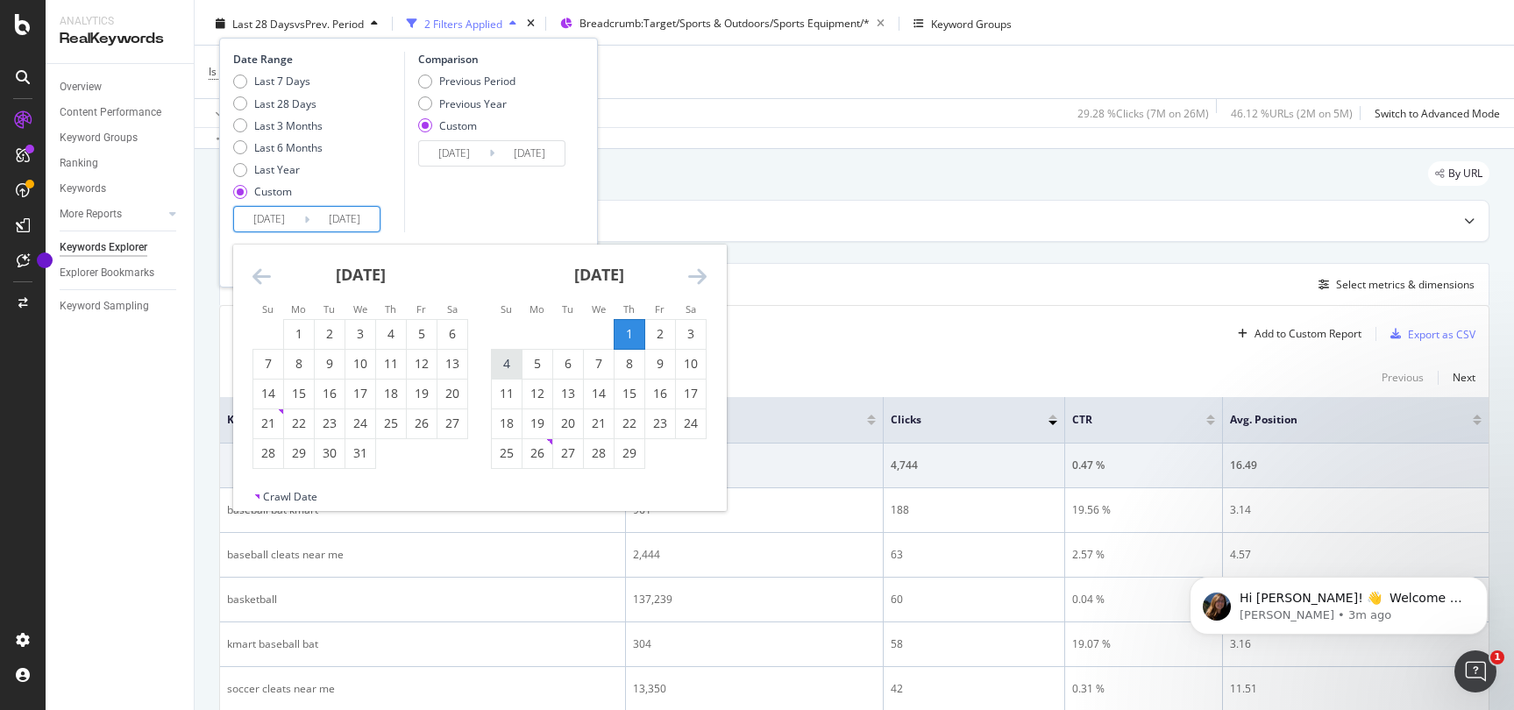
click at [506, 360] on div "4" at bounding box center [507, 364] width 30 height 18
type input "[DATE]"
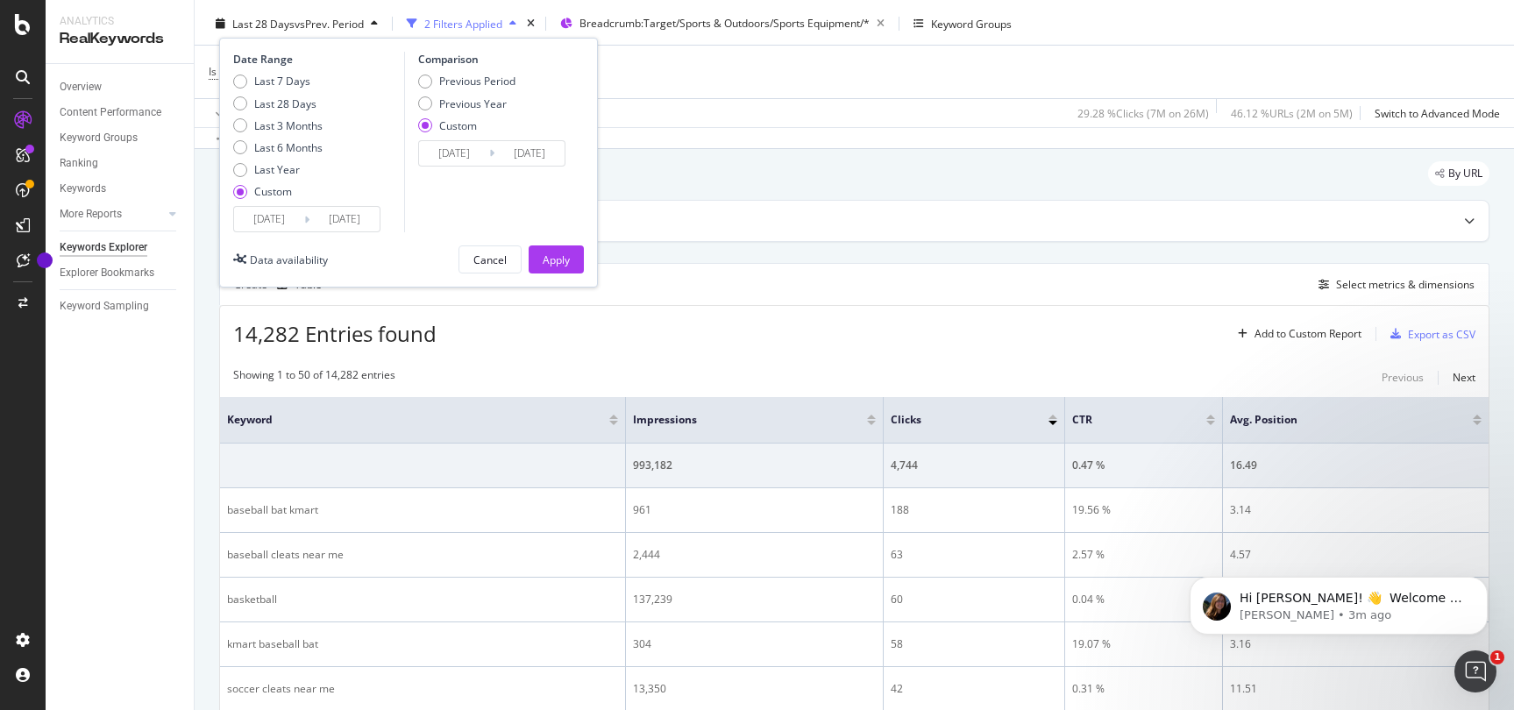
click at [346, 221] on input "[DATE]" at bounding box center [345, 219] width 70 height 25
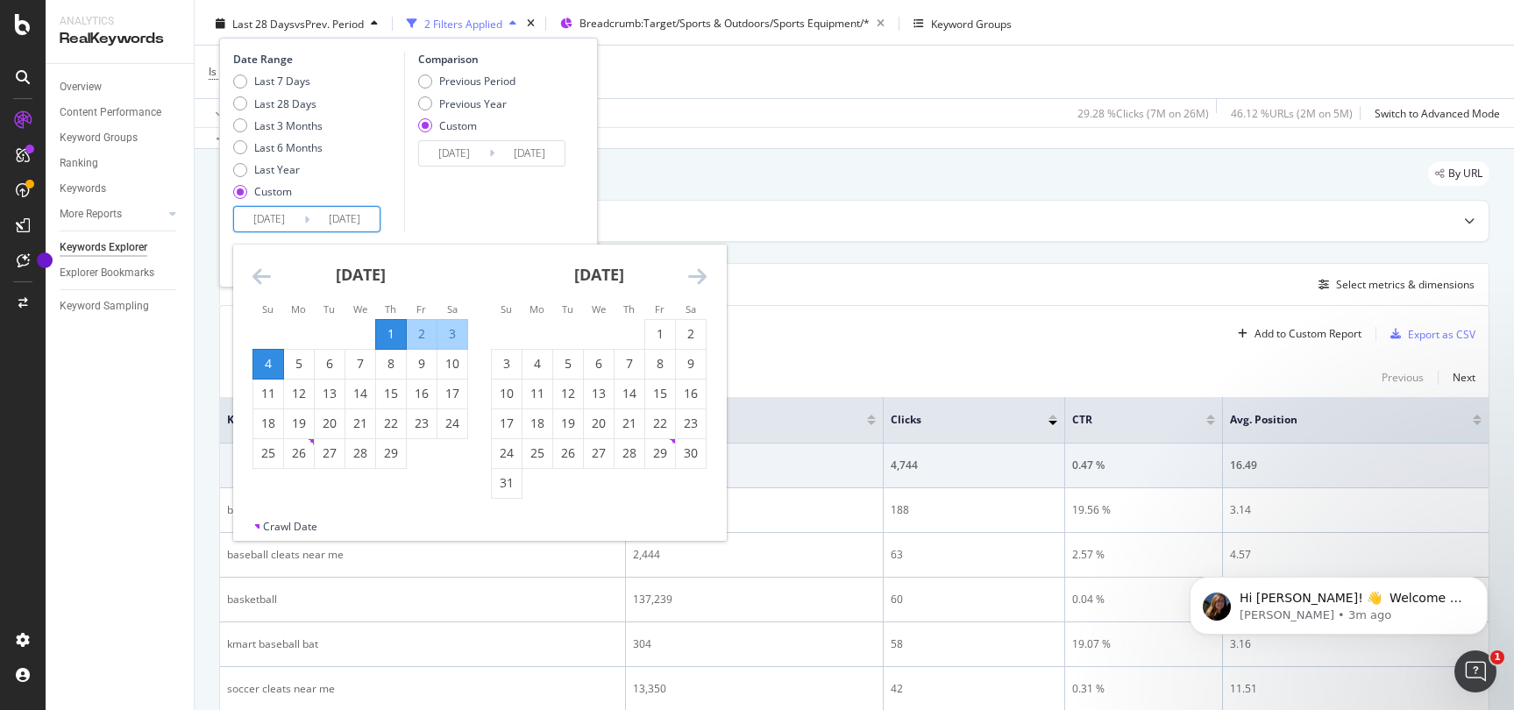
click at [295, 223] on input "[DATE]" at bounding box center [269, 219] width 70 height 25
type input "[DATE]"
click at [702, 277] on icon "Move forward to switch to the next month." at bounding box center [697, 276] width 18 height 21
click at [702, 276] on icon "Move forward to switch to the next month." at bounding box center [697, 276] width 18 height 21
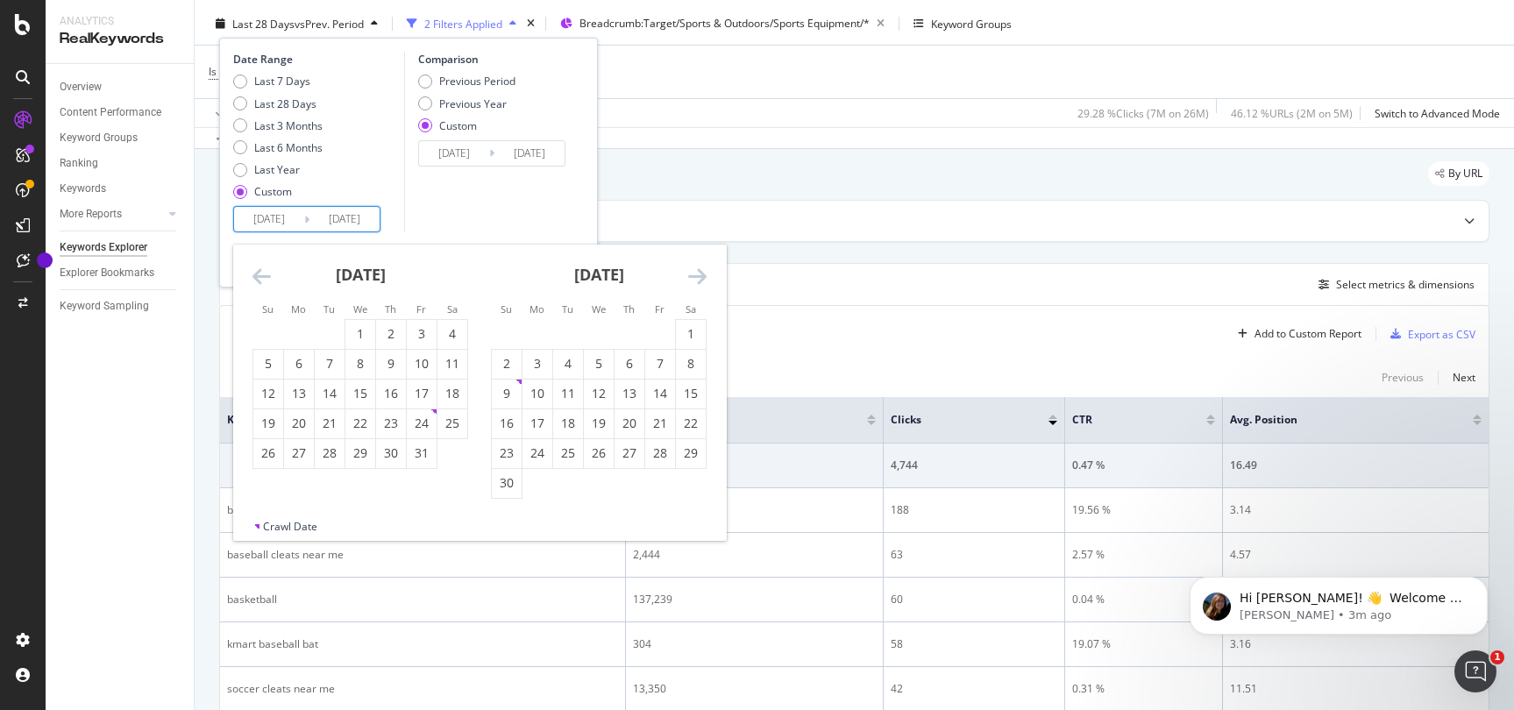
click at [702, 276] on icon "Move forward to switch to the next month." at bounding box center [697, 276] width 18 height 21
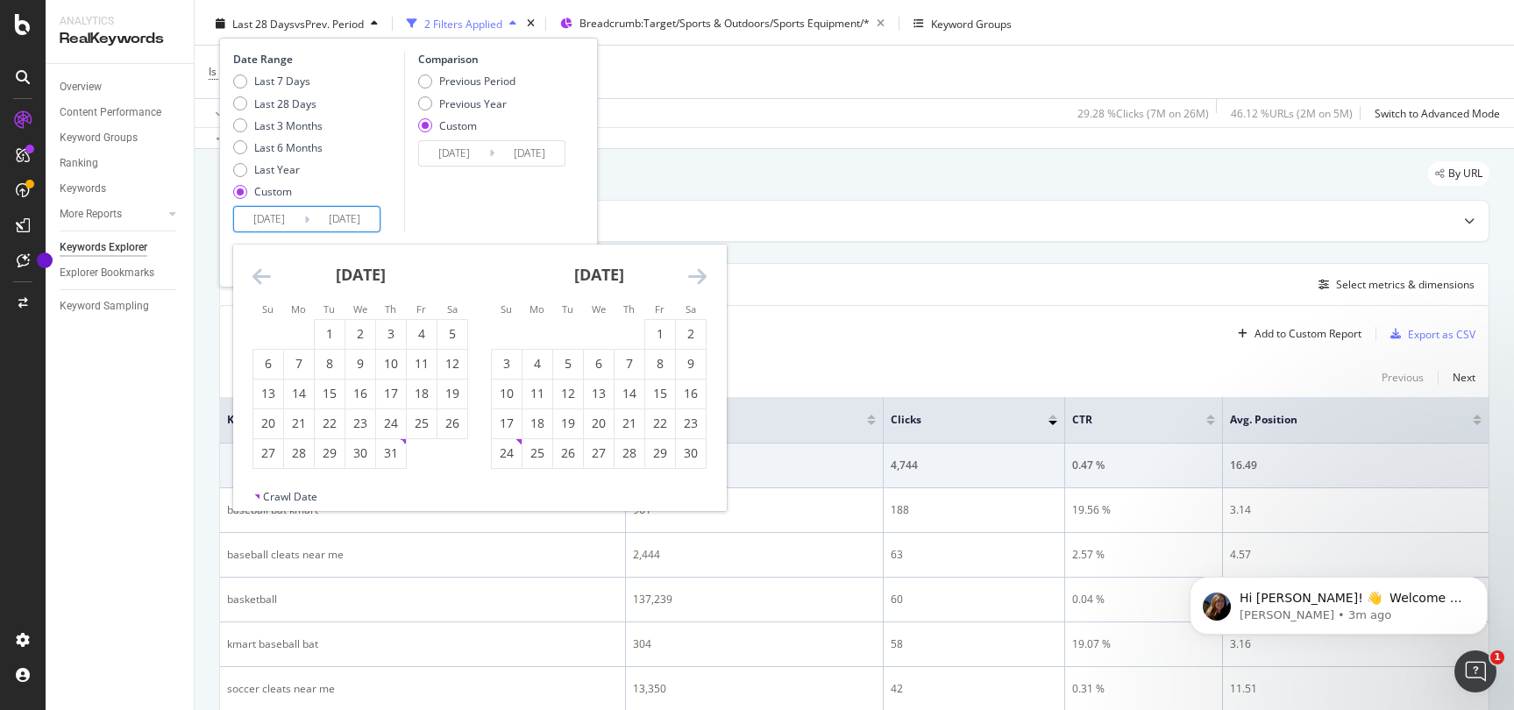
click at [702, 276] on icon "Move forward to switch to the next month." at bounding box center [697, 276] width 18 height 21
click at [689, 330] on div "1" at bounding box center [691, 334] width 30 height 18
type input "[DATE]"
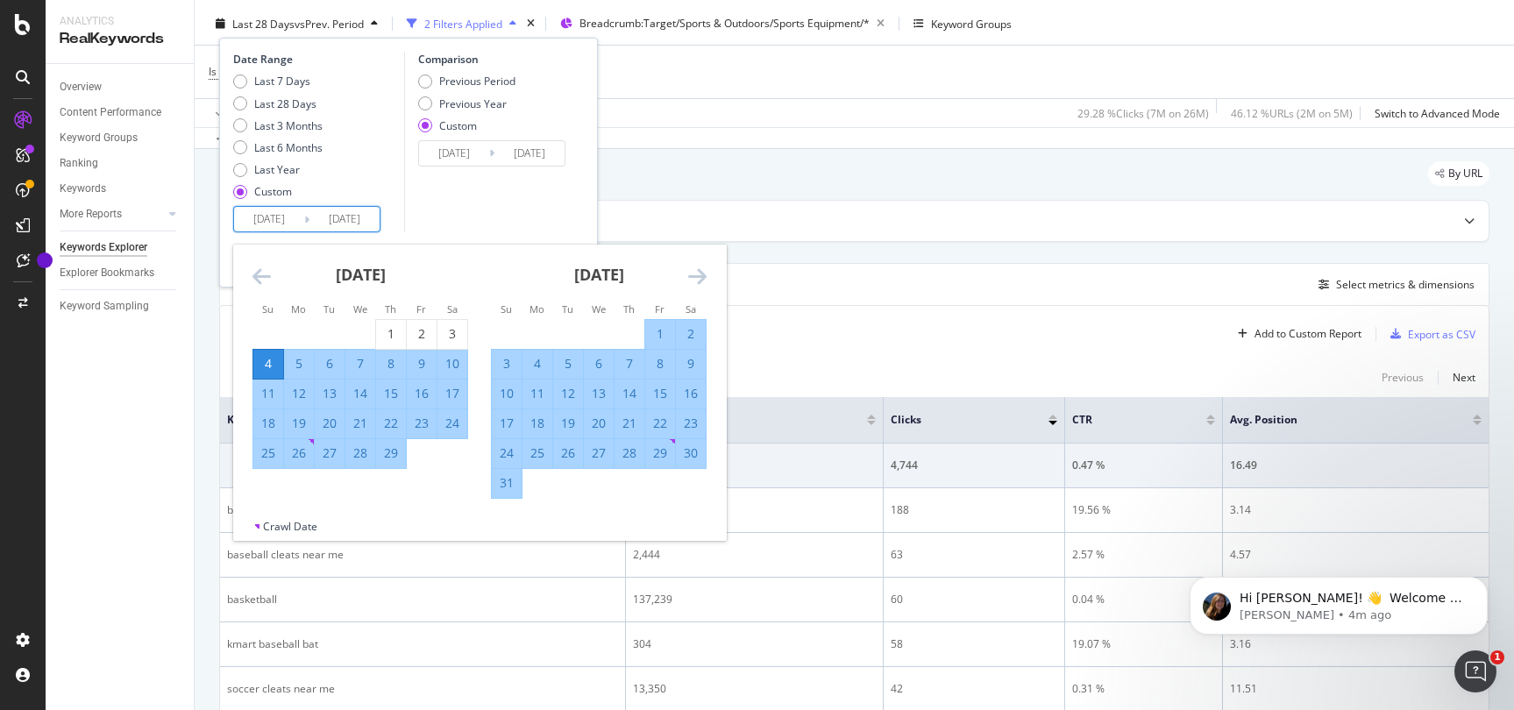
drag, startPoint x: 374, startPoint y: 219, endPoint x: 236, endPoint y: 217, distance: 138.6
click at [236, 217] on div "[DATE] Navigate forward to interact with the calendar and select a date. Press …" at bounding box center [306, 219] width 147 height 26
click at [507, 155] on input "[DATE]" at bounding box center [530, 153] width 70 height 25
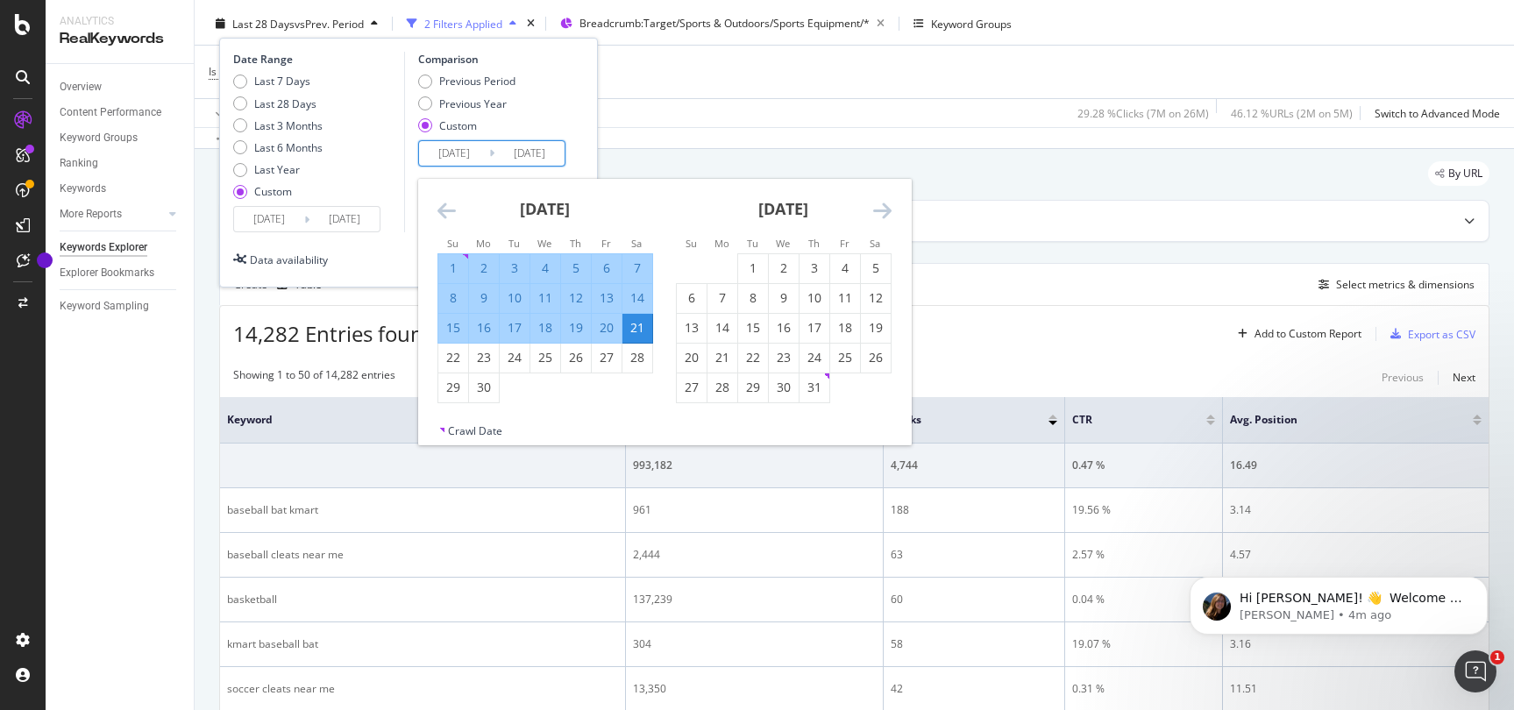
drag, startPoint x: 502, startPoint y: 153, endPoint x: 560, endPoint y: 153, distance: 57.9
click at [560, 153] on input "[DATE]" at bounding box center [530, 153] width 70 height 25
click at [687, 85] on div "Is Branded = No and Search Type = Web Add Filter" at bounding box center [855, 72] width 1292 height 53
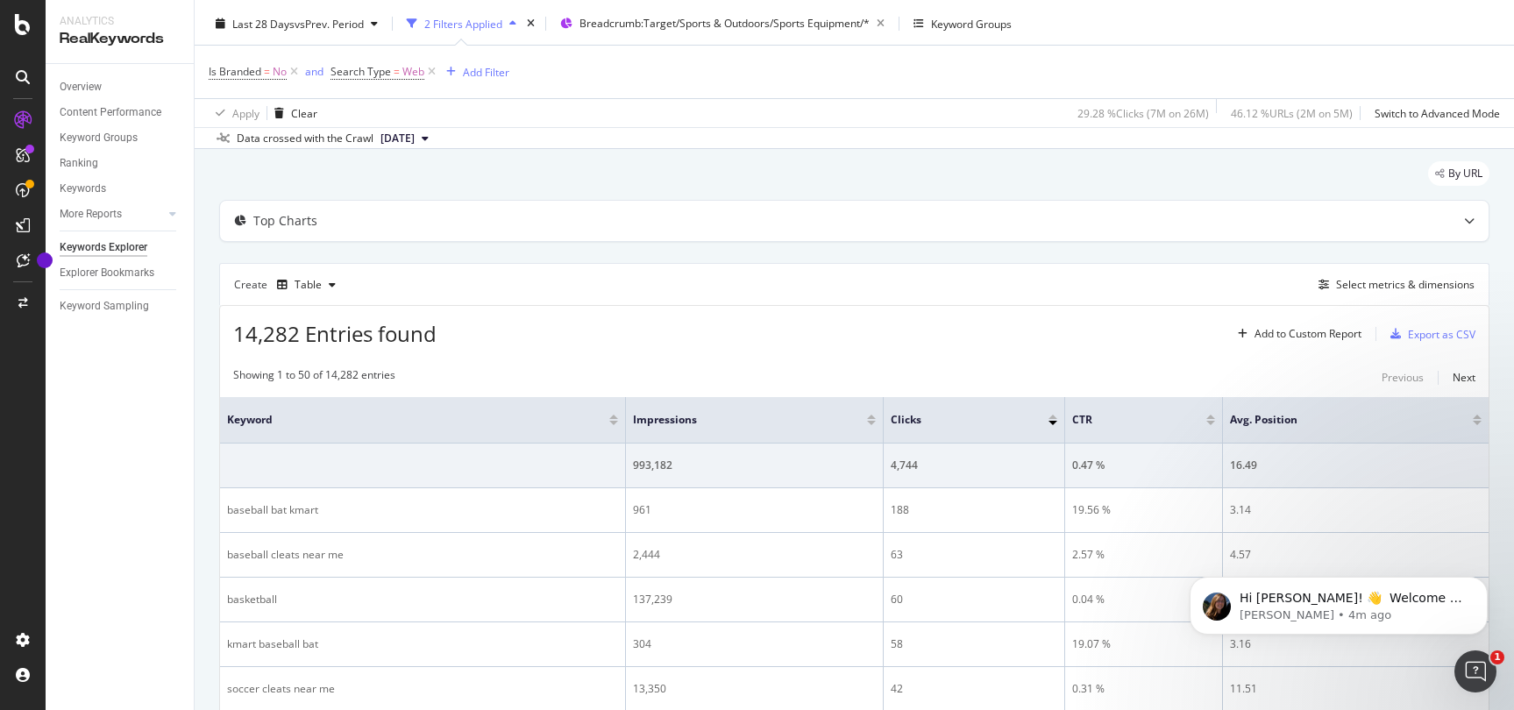
click at [396, 138] on span "[DATE]" at bounding box center [398, 139] width 34 height 16
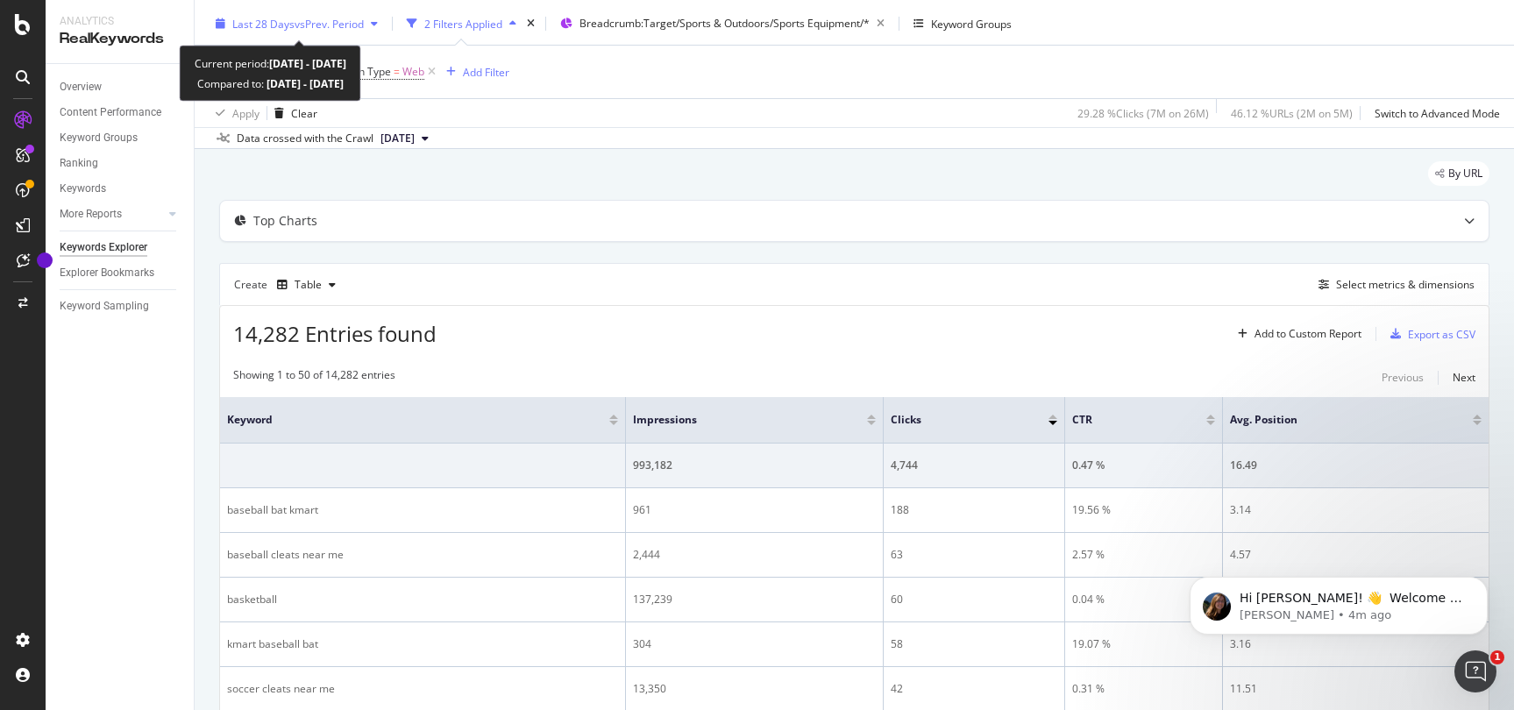
click at [324, 24] on span "vs Prev. Period" at bounding box center [329, 24] width 69 height 15
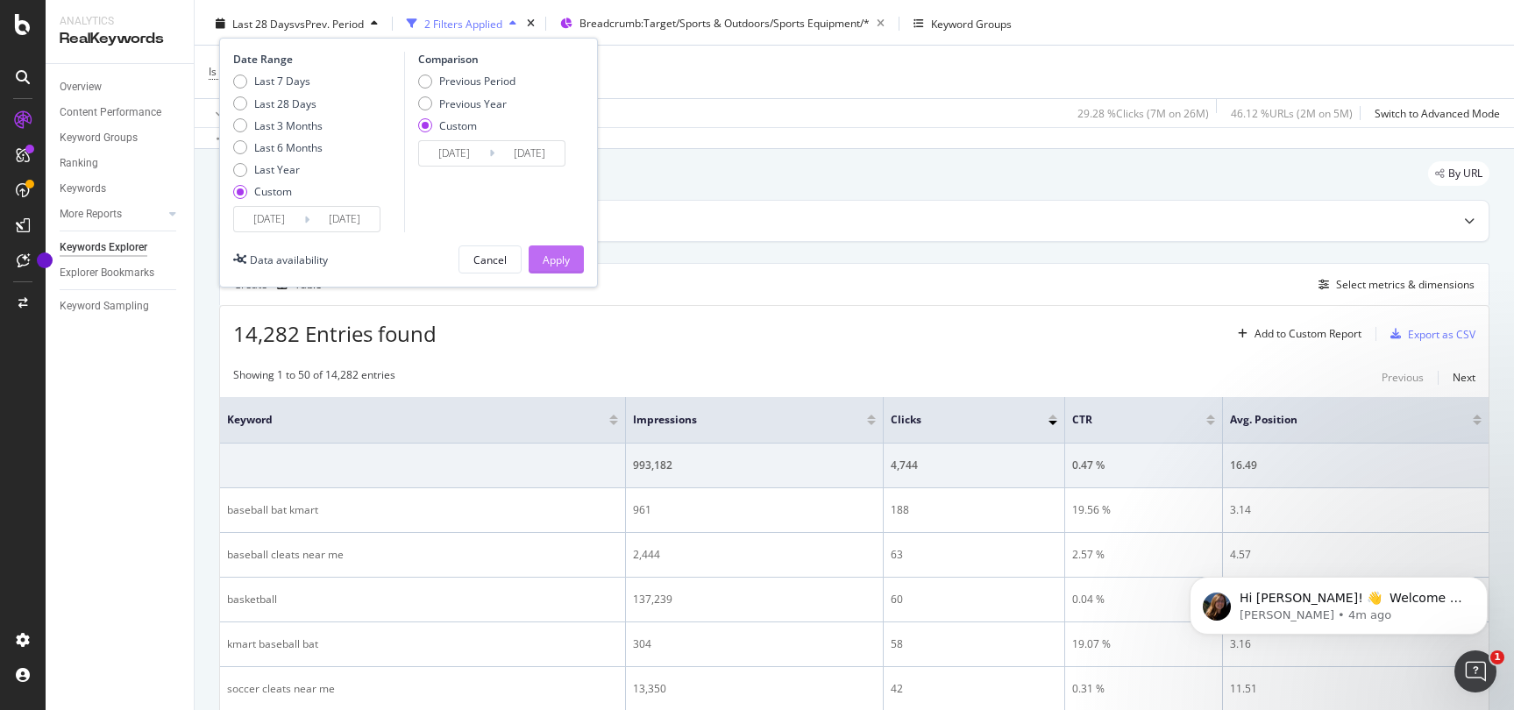
click at [552, 262] on div "Apply" at bounding box center [556, 260] width 27 height 15
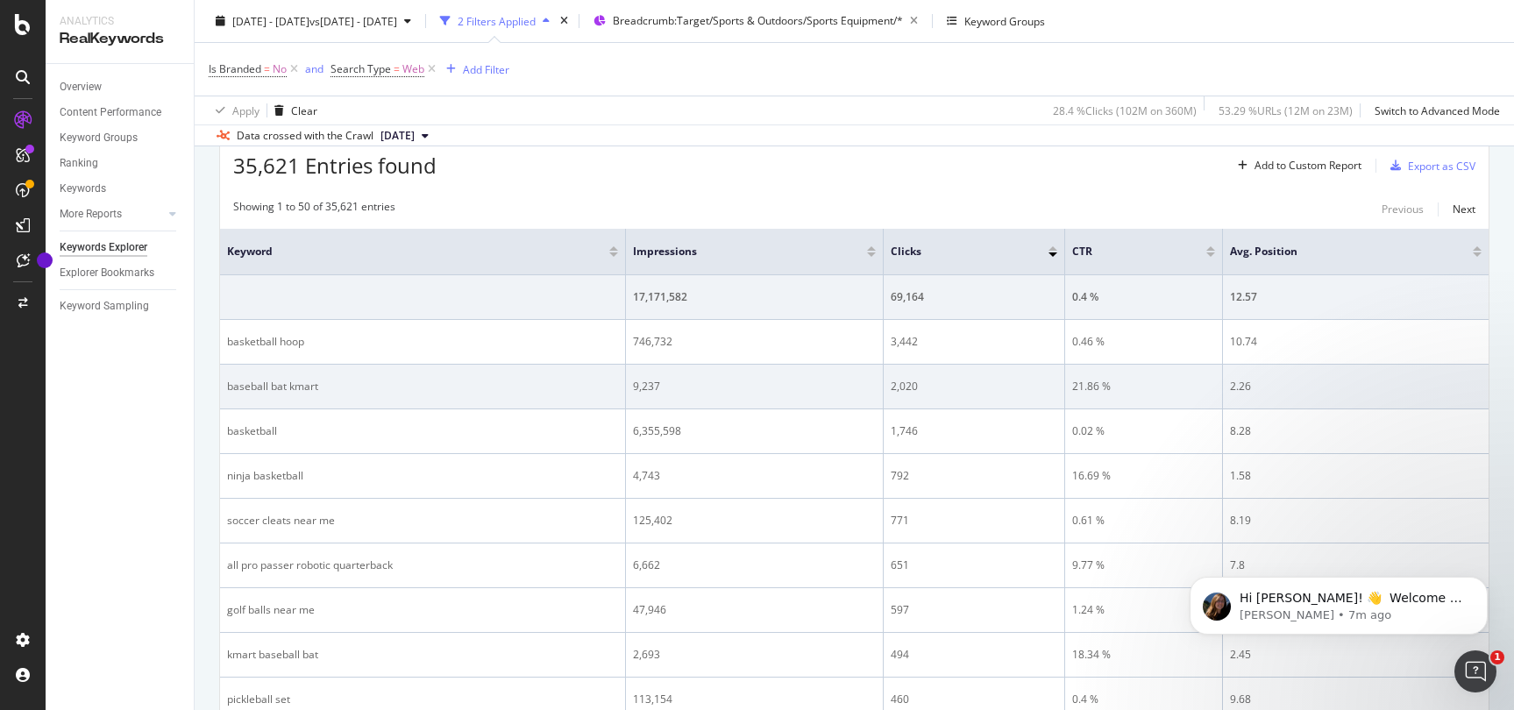
scroll to position [217, 0]
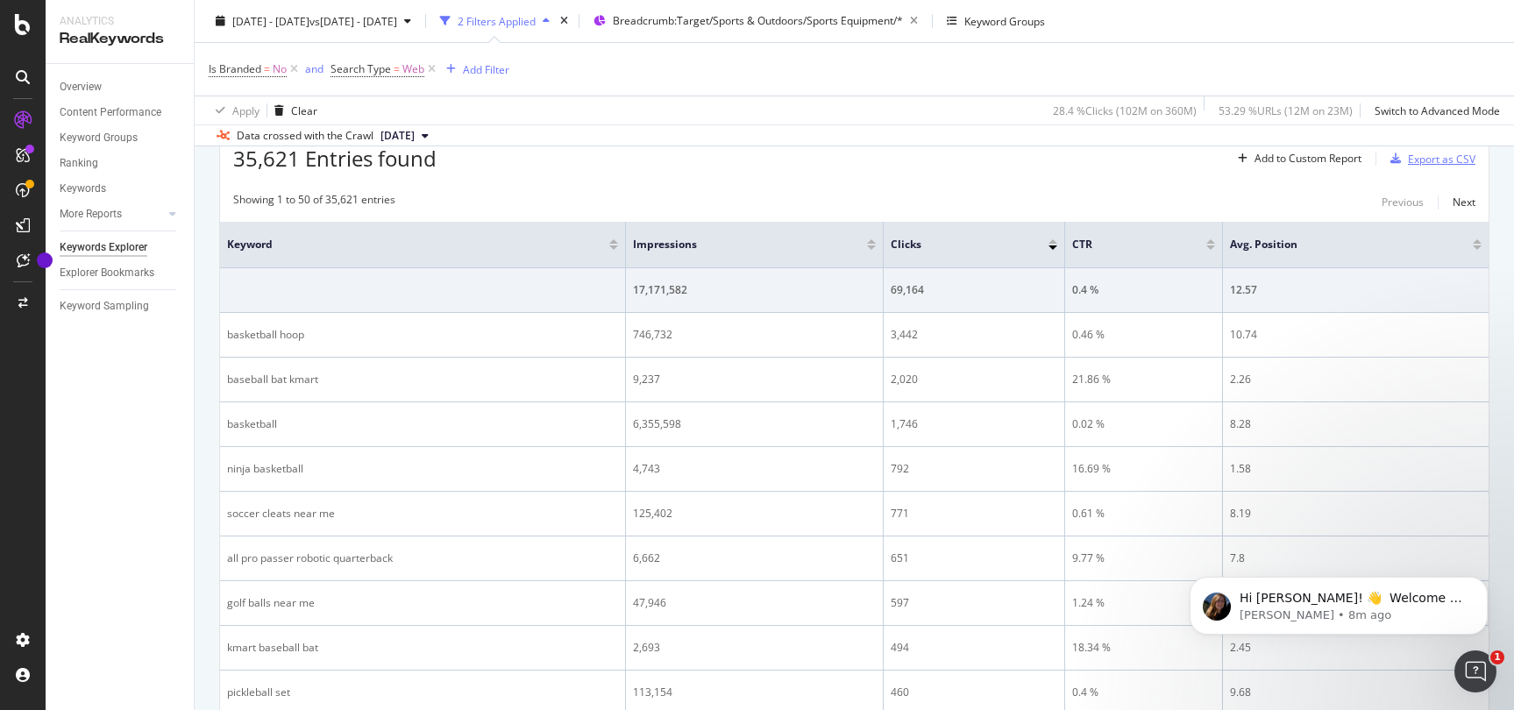
click at [1449, 165] on div "Export as CSV" at bounding box center [1442, 159] width 68 height 15
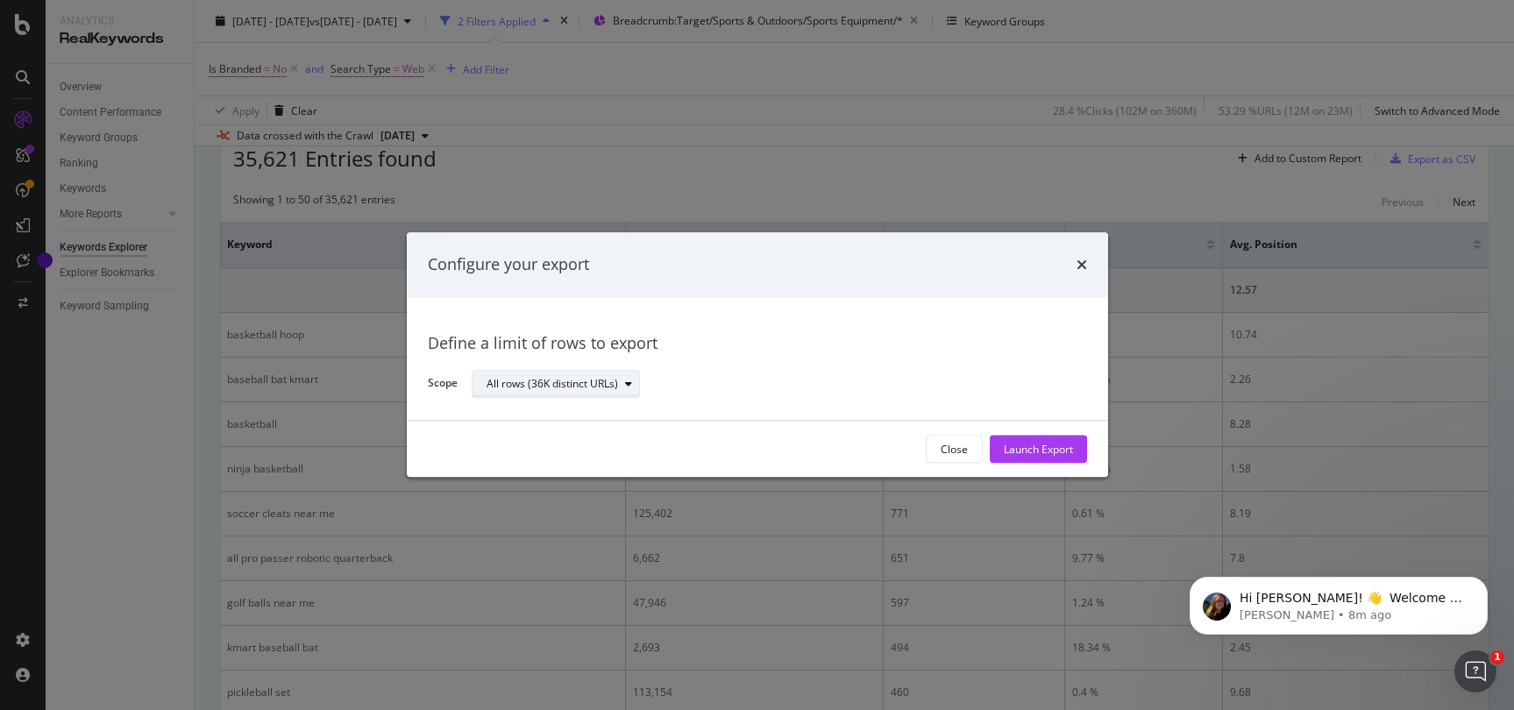
click at [627, 385] on icon "modal" at bounding box center [628, 384] width 7 height 11
click at [622, 412] on div "All rows (36K distinct URLs)" at bounding box center [565, 413] width 142 height 15
click at [797, 359] on div "Define a limit of rows to export Scope All rows (36K distinct URLs)" at bounding box center [757, 359] width 659 height 82
click at [1040, 449] on div "Launch Export" at bounding box center [1038, 449] width 69 height 15
